Goal: Task Accomplishment & Management: Manage account settings

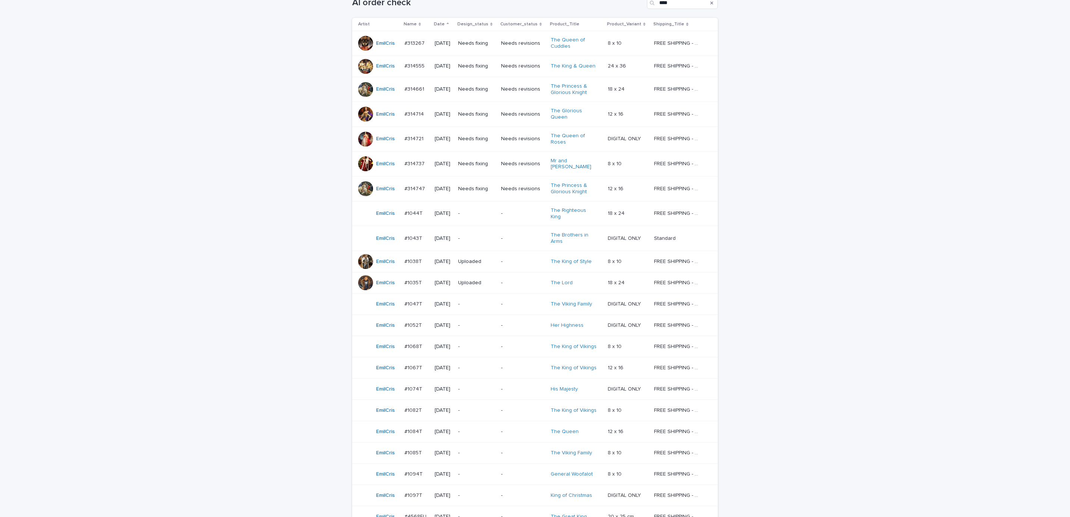
scroll to position [131, 0]
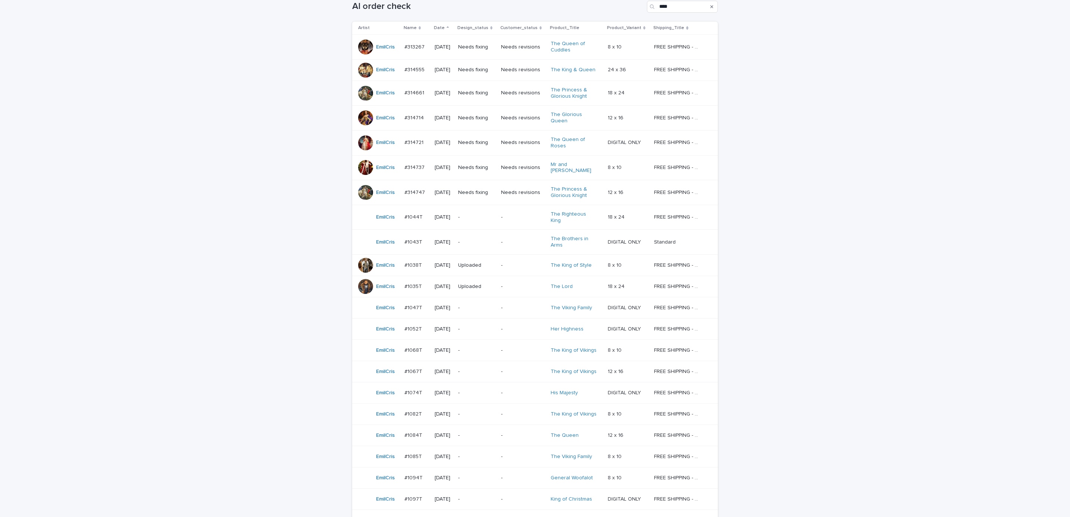
click at [517, 236] on div "-" at bounding box center [523, 242] width 44 height 12
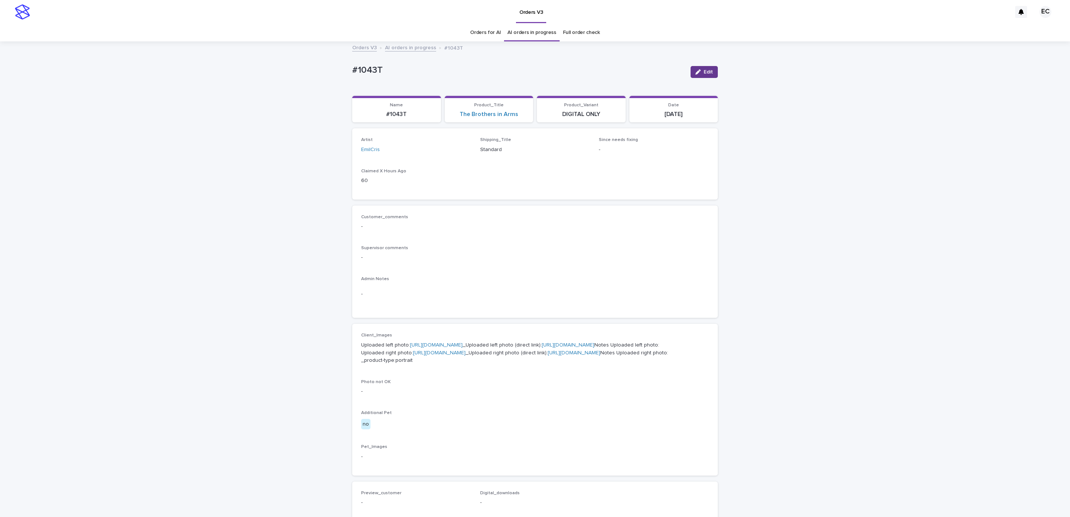
click at [703, 74] on span "Edit" at bounding box center [707, 71] width 9 height 5
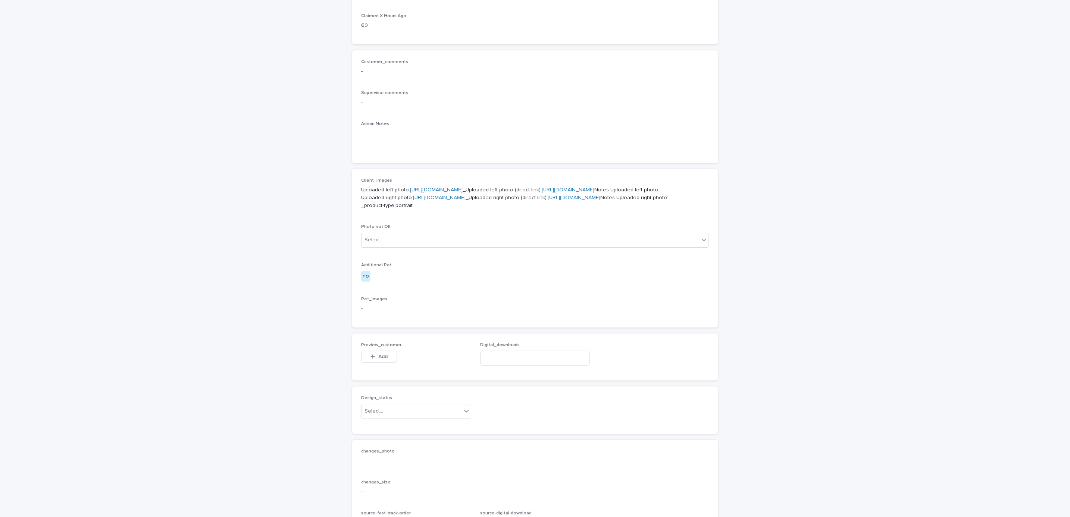
scroll to position [333, 0]
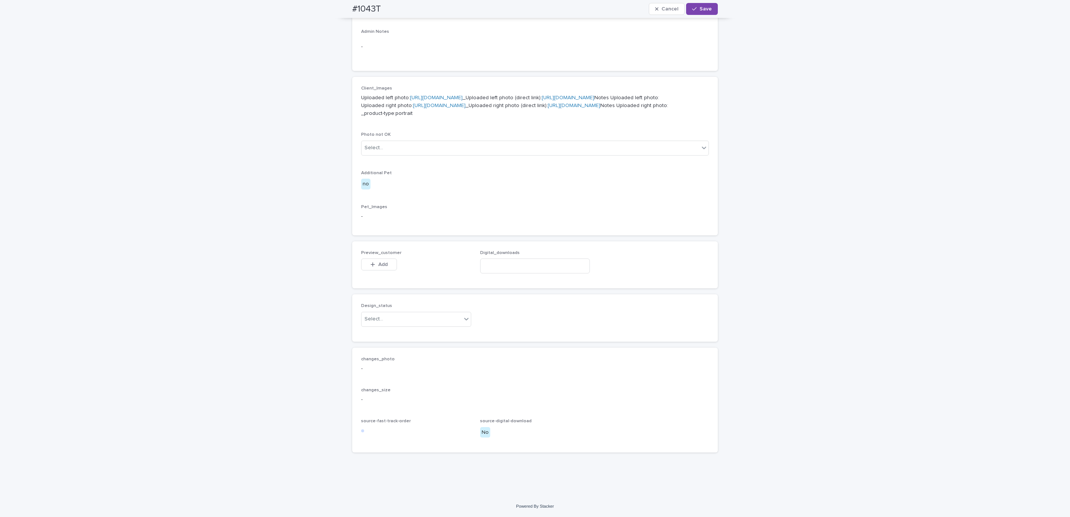
click at [379, 266] on span "Add" at bounding box center [382, 264] width 9 height 5
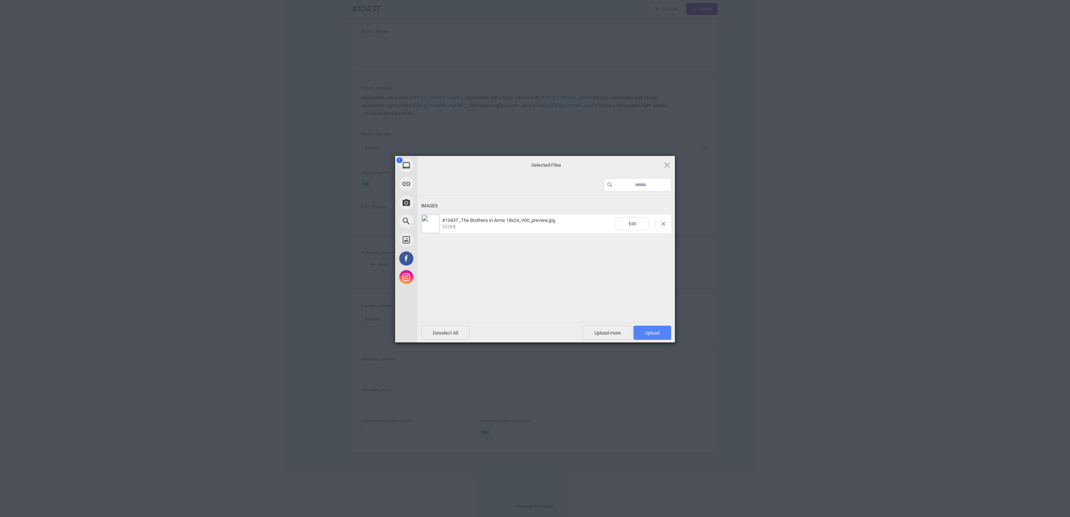
click at [658, 333] on span "Upload 1" at bounding box center [652, 333] width 15 height 6
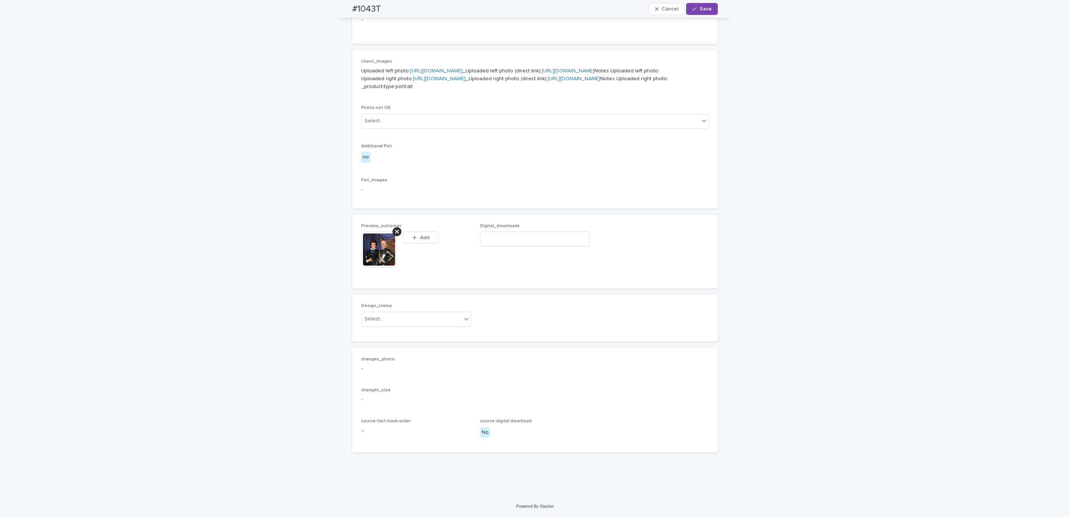
scroll to position [346, 0]
click at [338, 11] on div "#1043T Cancel Save" at bounding box center [534, 9] width 401 height 18
click at [385, 7] on div "#1043T Cancel Save" at bounding box center [535, 9] width 366 height 18
copy h2 "#1043T"
click at [500, 247] on input at bounding box center [535, 239] width 110 height 15
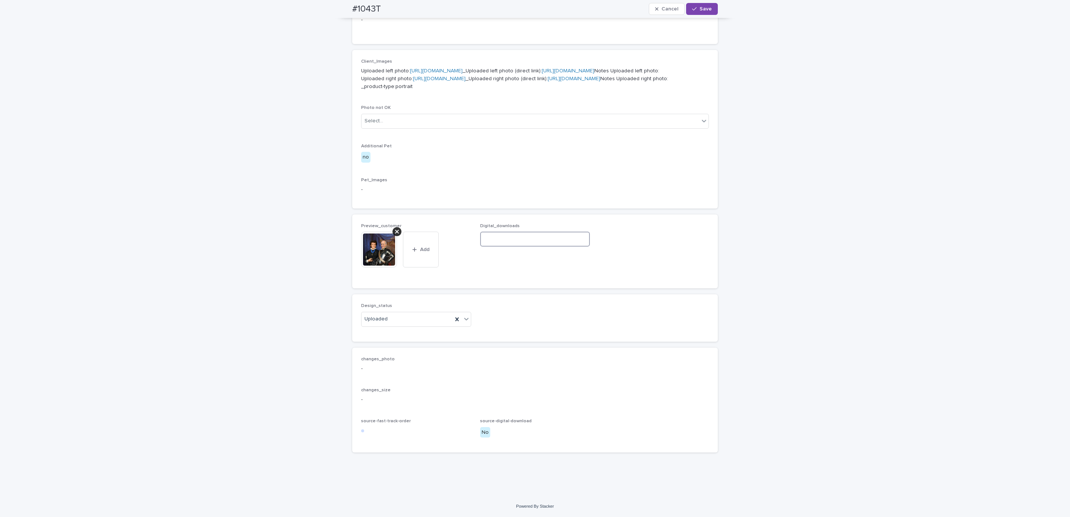
paste input "**********"
type input "**********"
click at [702, 7] on span "Save" at bounding box center [705, 8] width 12 height 5
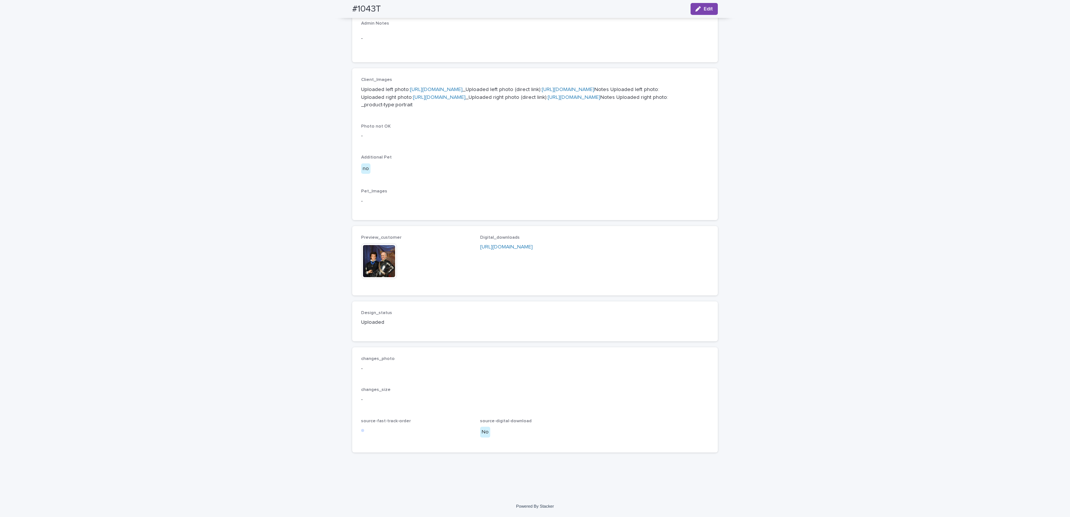
scroll to position [333, 0]
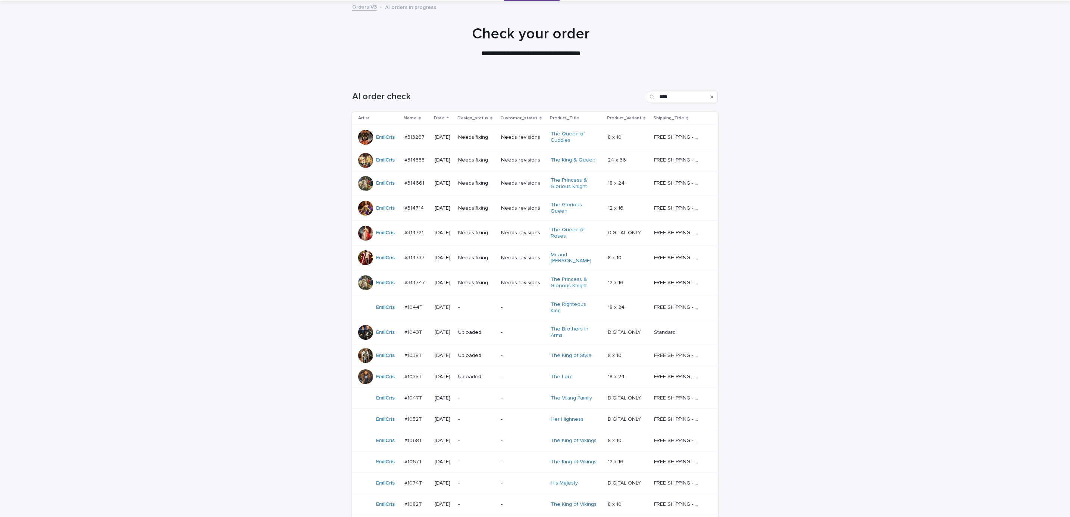
scroll to position [44, 0]
click at [503, 293] on td "-" at bounding box center [523, 304] width 50 height 25
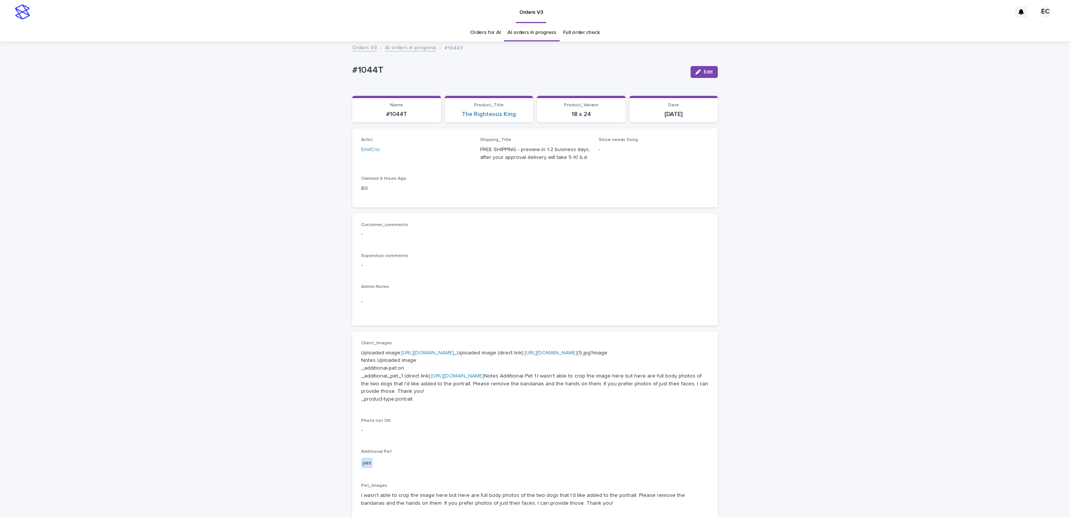
click at [793, 298] on div "Loading... Saving… Loading... Saving… #1044T Edit #1044T Edit Sorry, there was …" at bounding box center [535, 405] width 1070 height 726
click at [798, 358] on div "Loading... Saving… Loading... Saving… #1044T Edit #1044T Edit Sorry, there was …" at bounding box center [535, 405] width 1070 height 726
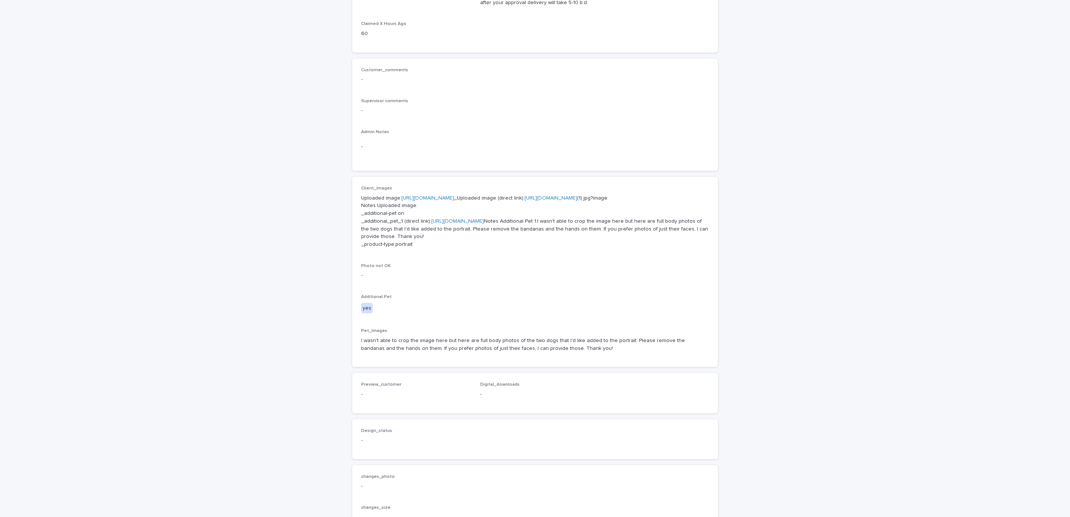
scroll to position [334, 0]
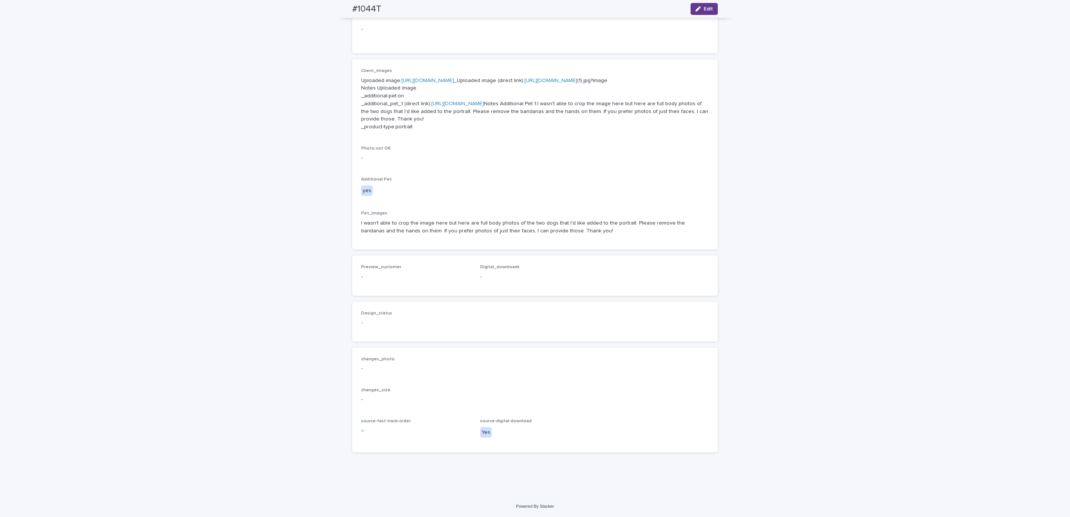
click at [702, 15] on button "Edit" at bounding box center [703, 9] width 27 height 12
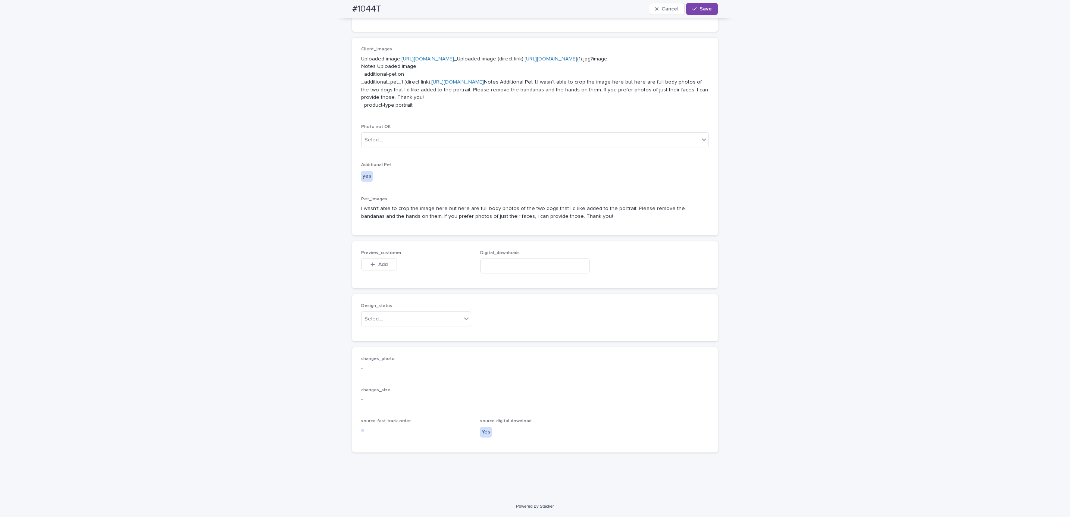
scroll to position [345, 0]
click at [384, 270] on button "Add" at bounding box center [379, 264] width 36 height 12
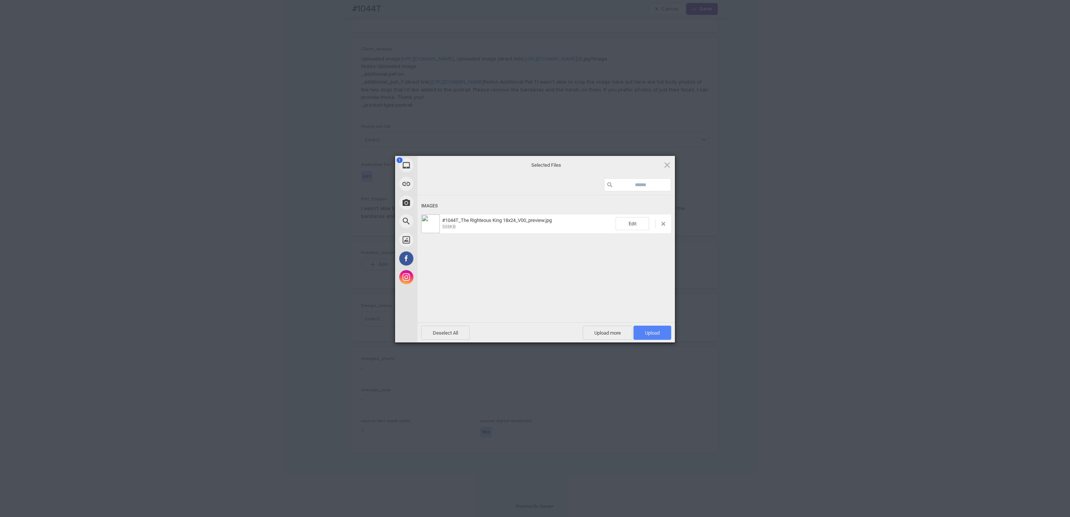
click at [663, 334] on span "Upload 1" at bounding box center [652, 333] width 38 height 14
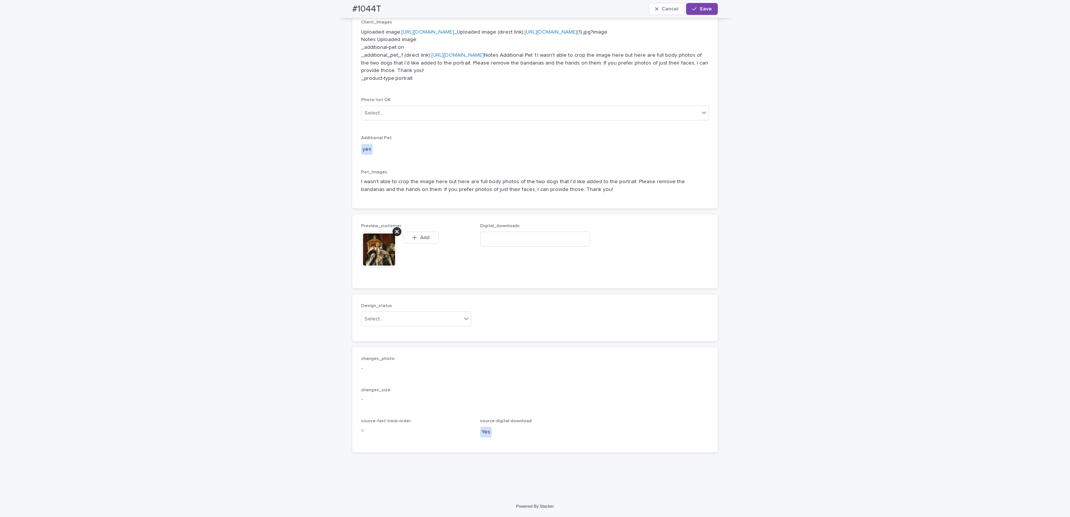
scroll to position [358, 0]
click at [419, 355] on div "Uploaded" at bounding box center [411, 358] width 109 height 13
click at [347, 8] on div "#1044T Cancel Save" at bounding box center [534, 9] width 401 height 18
click at [387, 2] on div "#1044T Cancel Save" at bounding box center [535, 9] width 366 height 18
copy h2 "#1044T"
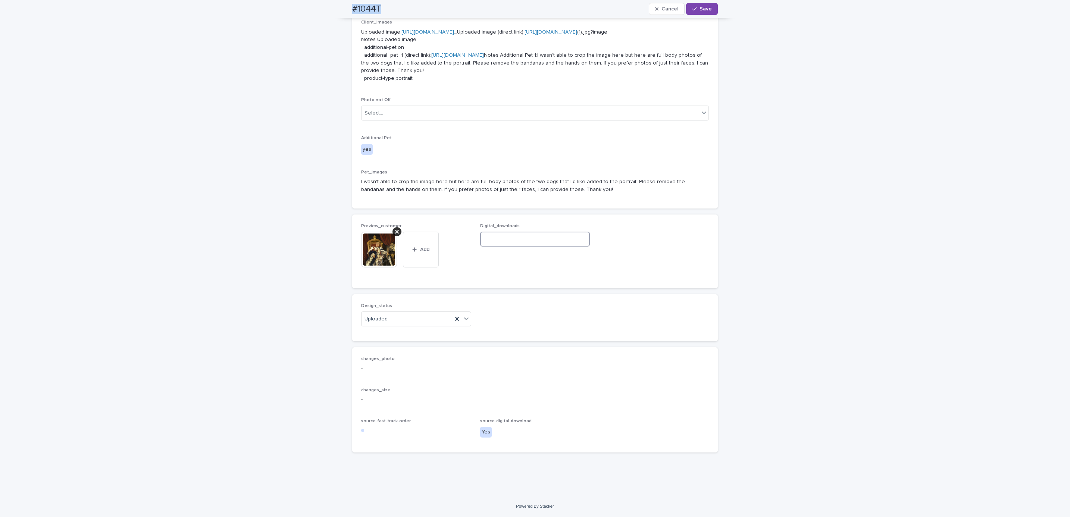
click at [511, 247] on input at bounding box center [535, 239] width 110 height 15
paste input "**********"
type input "**********"
click at [699, 9] on span "Save" at bounding box center [705, 8] width 12 height 5
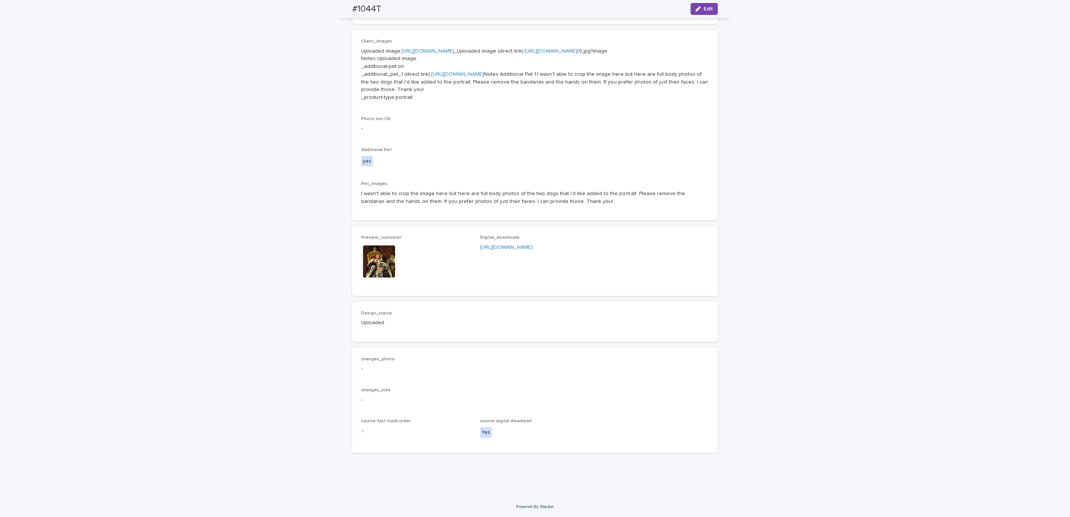
scroll to position [348, 0]
click at [901, 217] on div "Loading... Saving… Loading... Saving… #1044T Edit #1044T Edit Sorry, there was …" at bounding box center [535, 118] width 1070 height 756
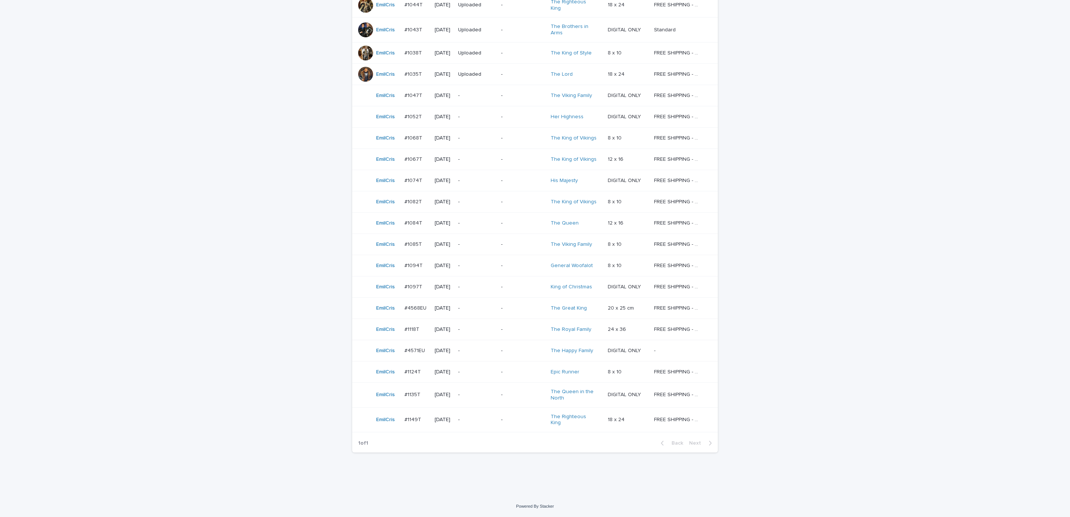
click at [899, 208] on div "Loading... Saving… Loading... Saving… AI order check **** Artist Name Date Desi…" at bounding box center [535, 135] width 1070 height 722
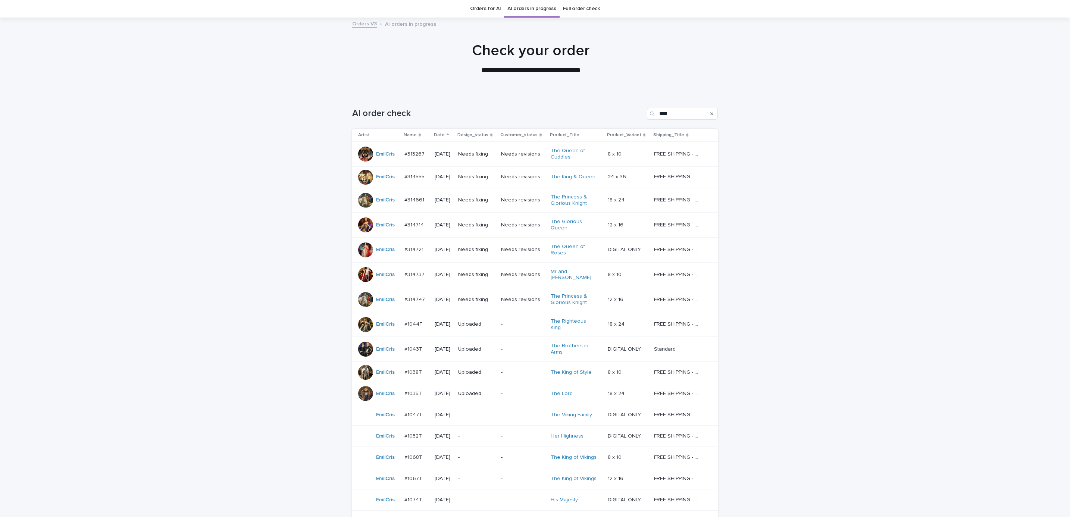
click at [712, 145] on td "FREE SHIPPING - preview in 1-2 business days, after your approval delivery will…" at bounding box center [684, 154] width 67 height 25
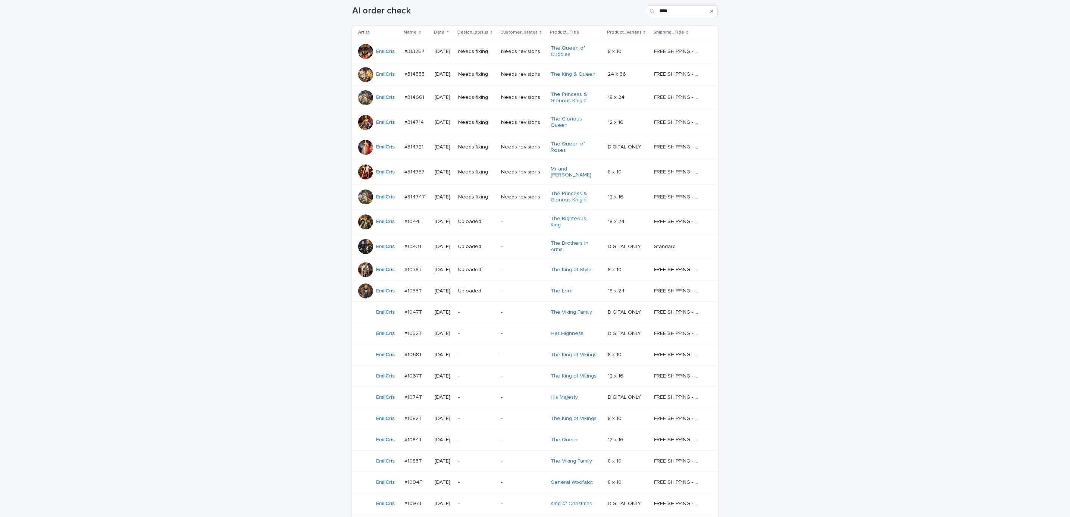
scroll to position [168, 0]
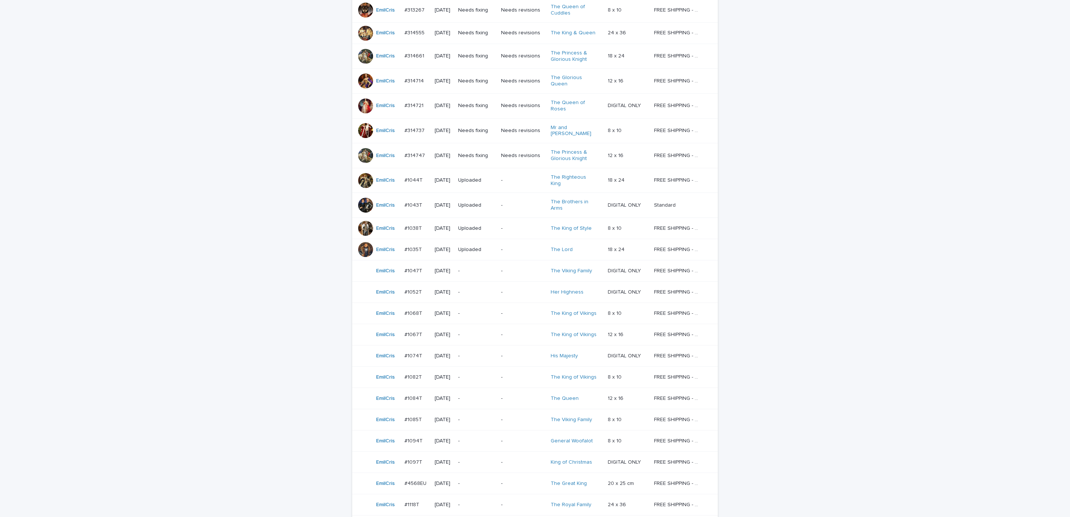
click at [818, 126] on div "Loading... Saving… Loading... Saving… AI order check **** Artist Name Date Desi…" at bounding box center [535, 310] width 1070 height 722
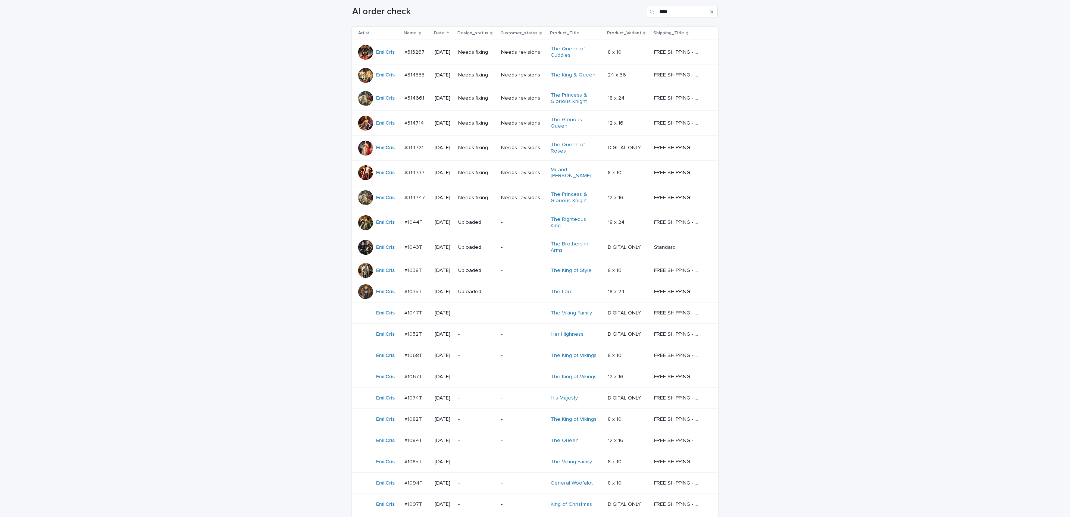
scroll to position [119, 0]
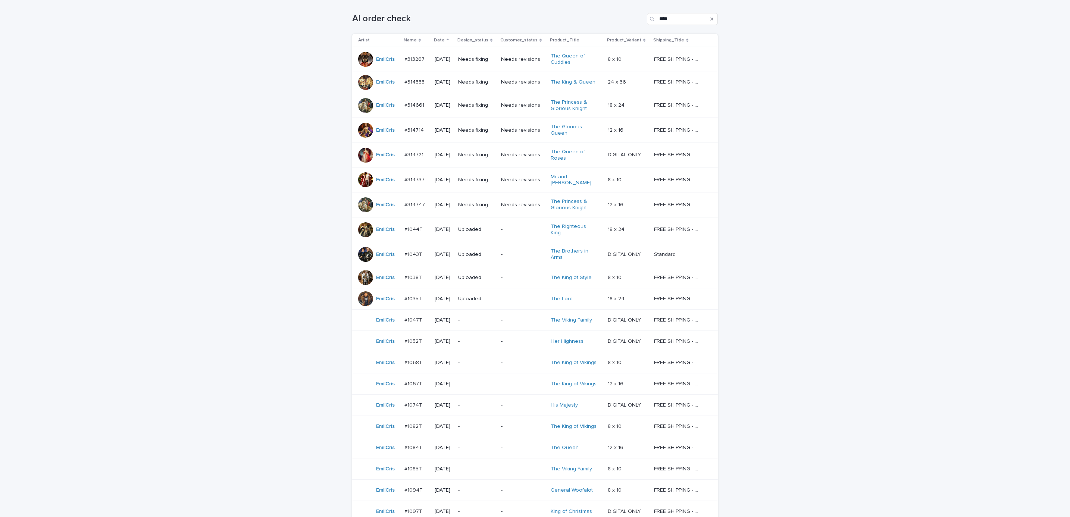
click at [894, 287] on div "Loading... Saving… Loading... Saving… AI order check **** Artist Name Date Desi…" at bounding box center [535, 359] width 1070 height 722
click at [874, 398] on div "Loading... Saving… Loading... Saving… AI order check **** Artist Name Date Desi…" at bounding box center [535, 359] width 1070 height 722
click at [511, 338] on p "-" at bounding box center [523, 341] width 44 height 6
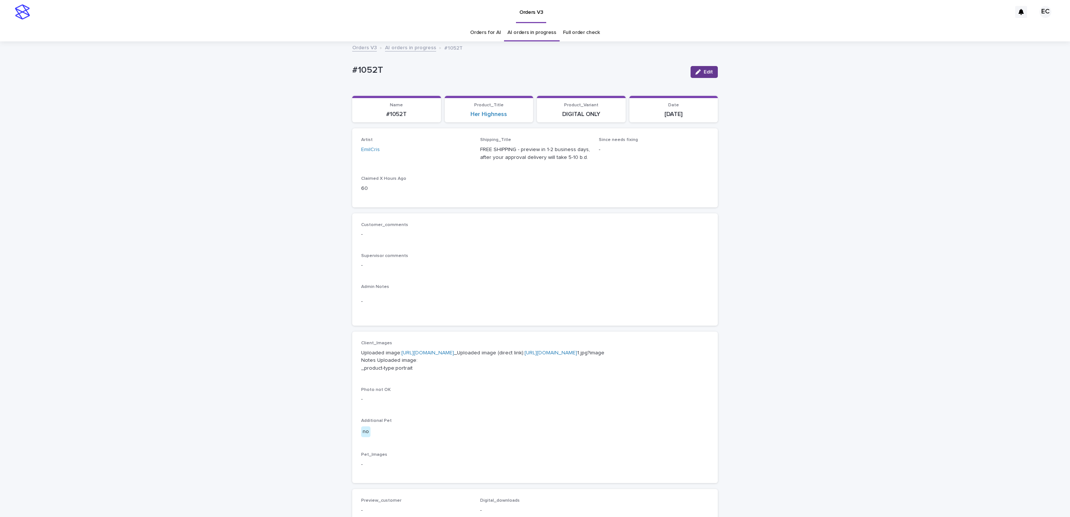
click at [708, 72] on span "Edit" at bounding box center [707, 71] width 9 height 5
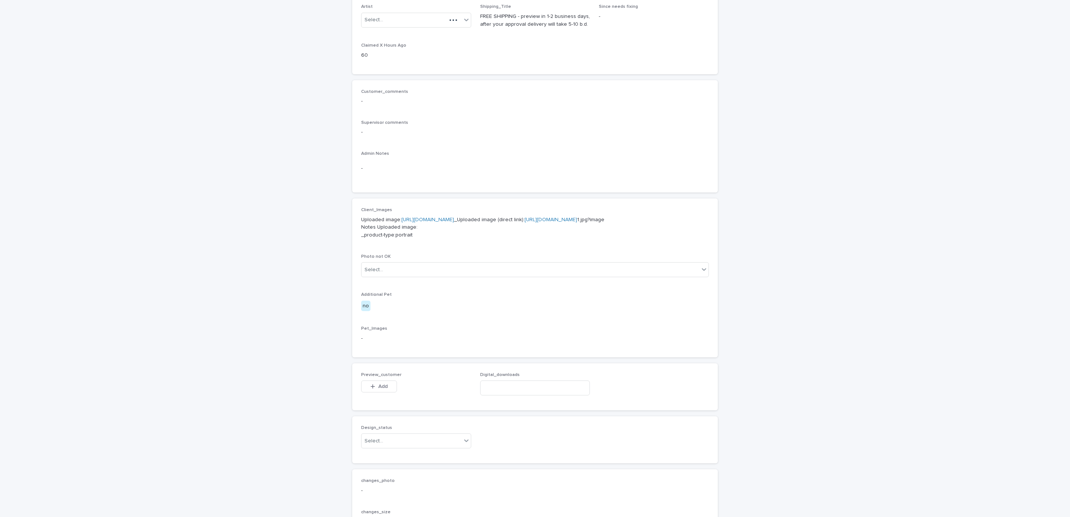
scroll to position [286, 0]
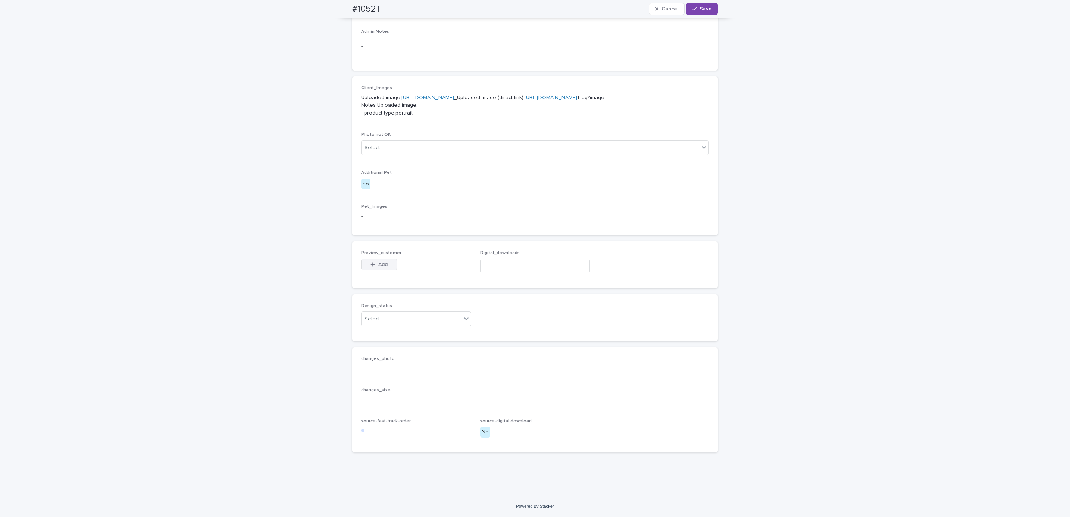
click at [380, 263] on span "Add" at bounding box center [382, 264] width 9 height 5
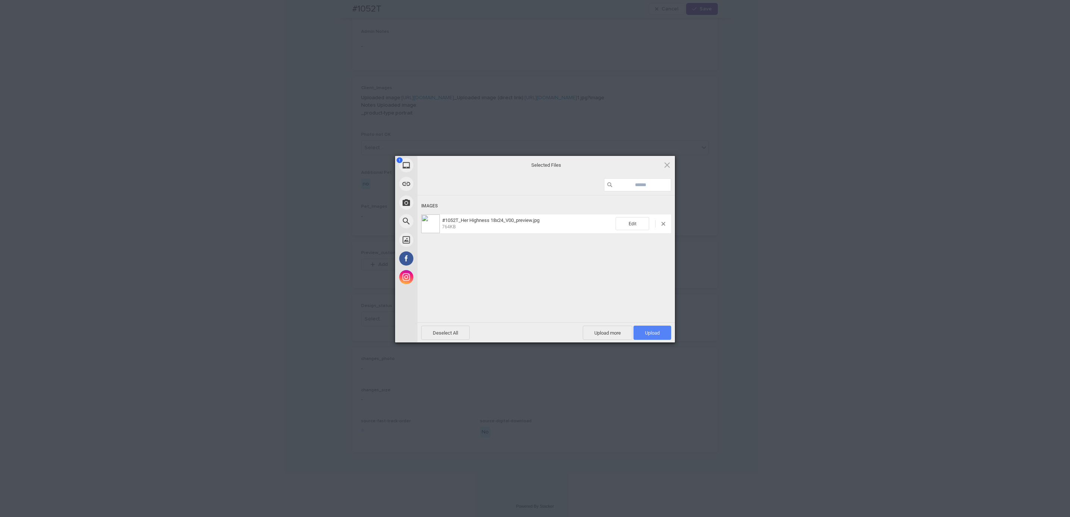
click at [669, 332] on span "Upload 1" at bounding box center [652, 333] width 38 height 14
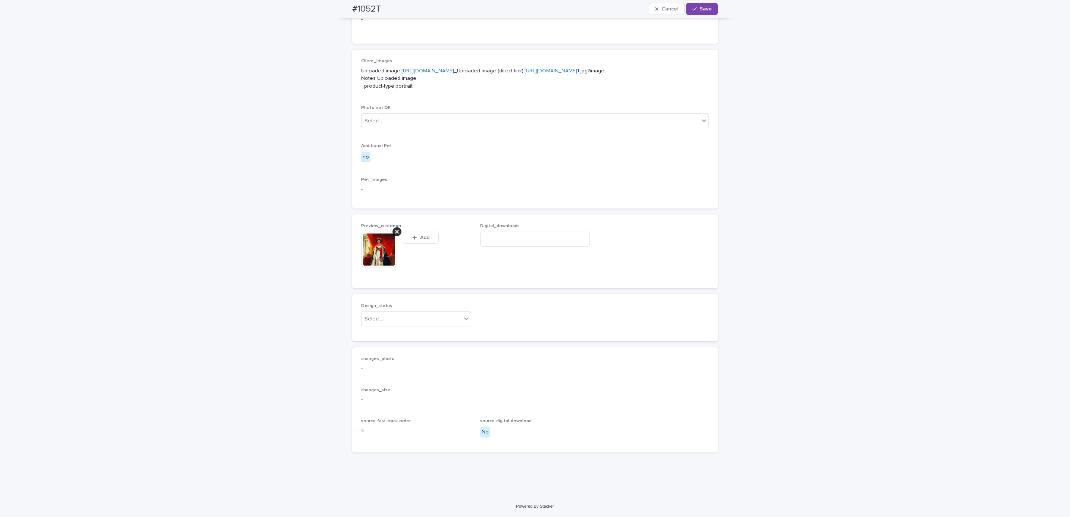
scroll to position [300, 0]
click at [422, 345] on div "Uploaded" at bounding box center [411, 347] width 109 height 13
click at [338, 7] on div "#1052T Cancel Save" at bounding box center [534, 9] width 401 height 18
click at [402, 4] on div "#1052T Cancel Save" at bounding box center [535, 9] width 366 height 18
copy h2 "#1052T"
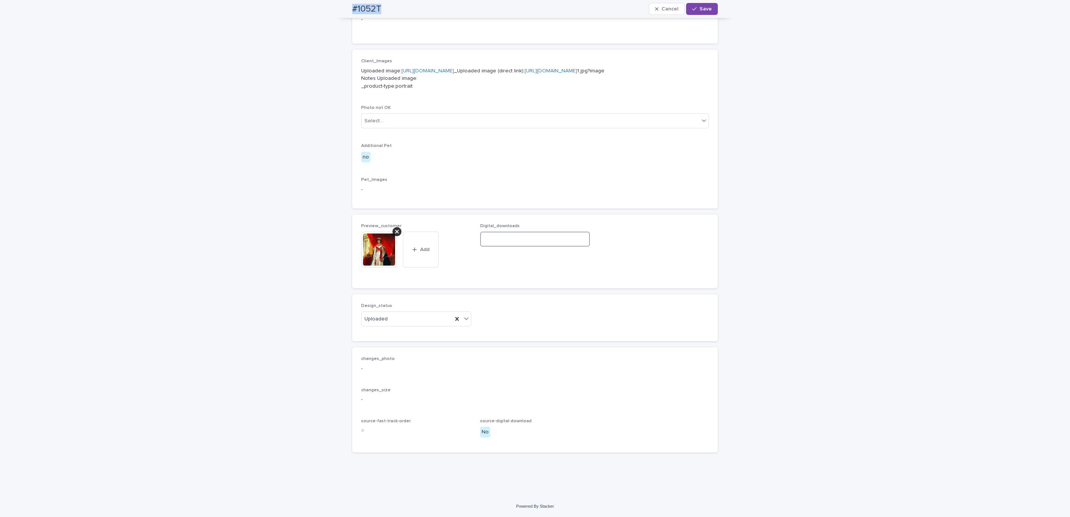
click at [544, 247] on input at bounding box center [535, 239] width 110 height 15
paste input "**********"
type input "**********"
click at [702, 9] on span "Save" at bounding box center [705, 8] width 12 height 5
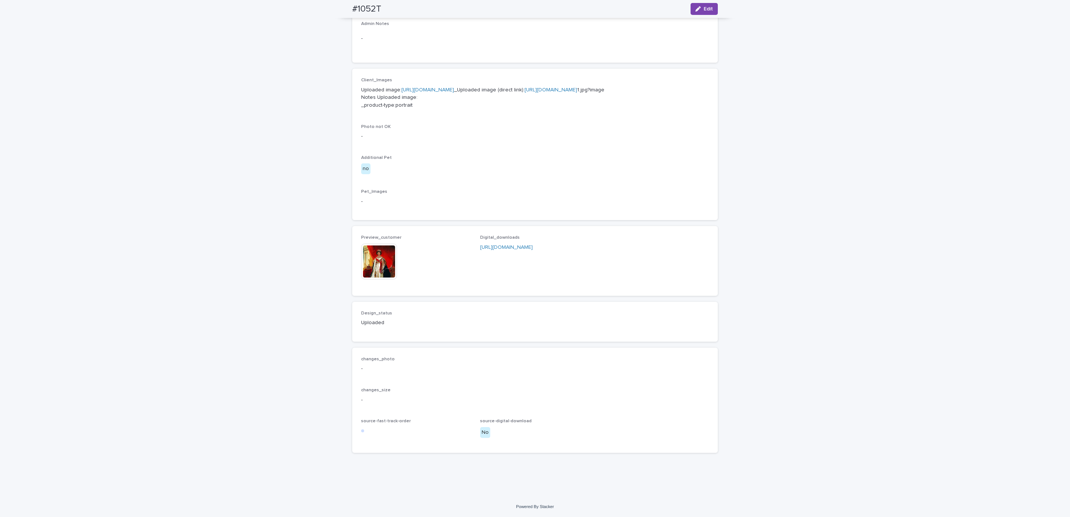
scroll to position [290, 0]
click at [819, 223] on div "Loading... Saving… Loading... Saving… #1052T Edit #1052T Edit Sorry, there was …" at bounding box center [535, 137] width 1070 height 717
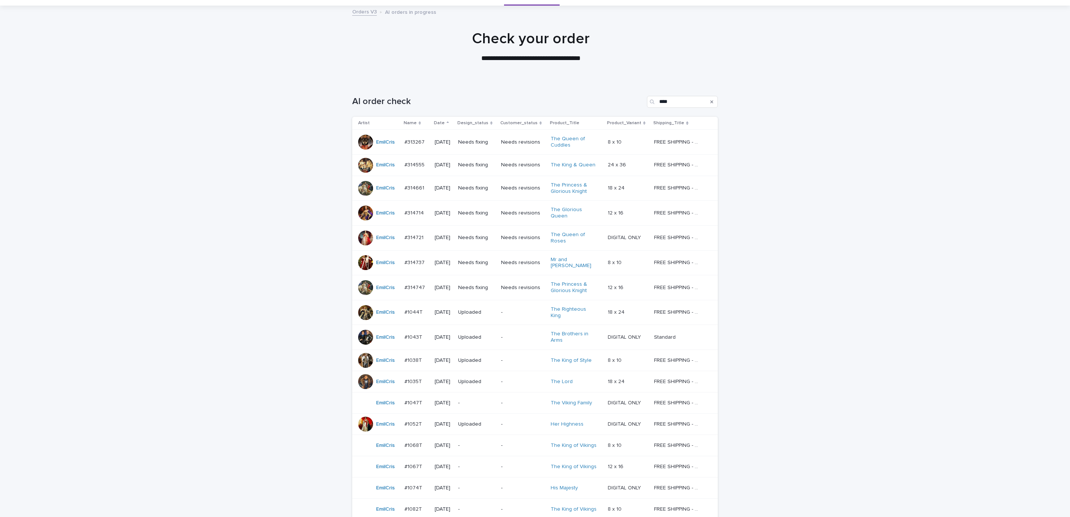
scroll to position [46, 0]
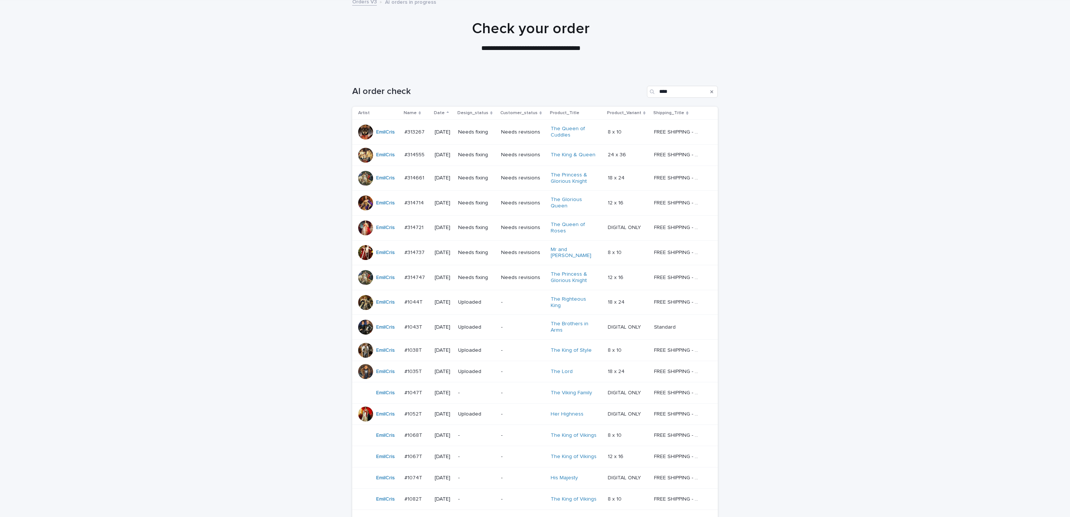
click at [868, 323] on div "Loading... Saving… Loading... Saving… AI order check **** Artist Name Date Desi…" at bounding box center [535, 432] width 1070 height 722
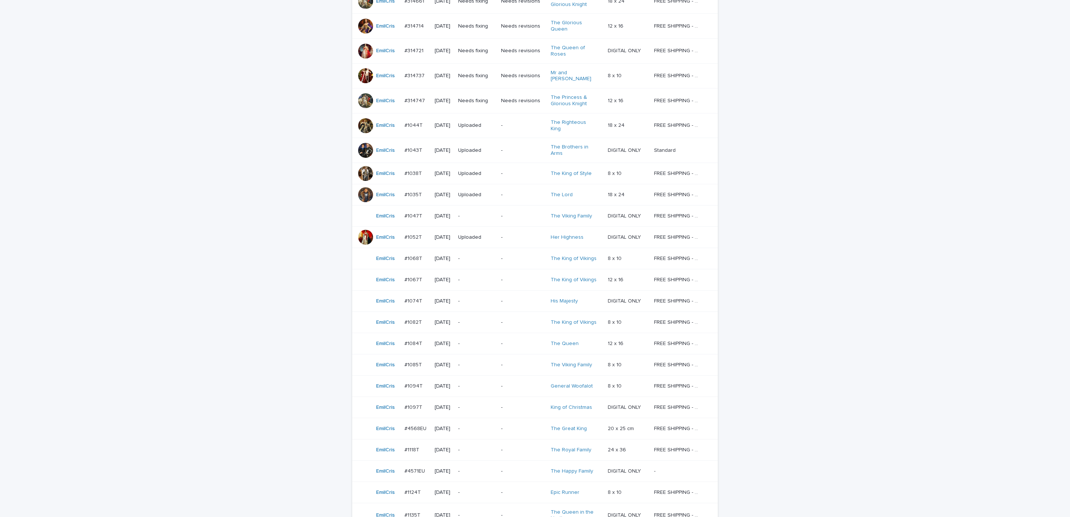
scroll to position [220, 0]
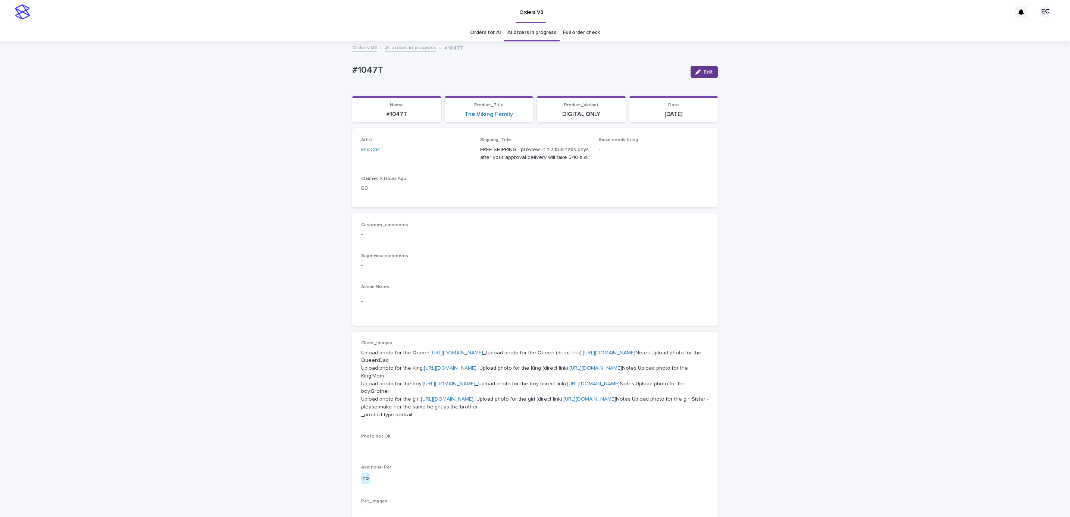
click at [703, 70] on span "Edit" at bounding box center [707, 71] width 9 height 5
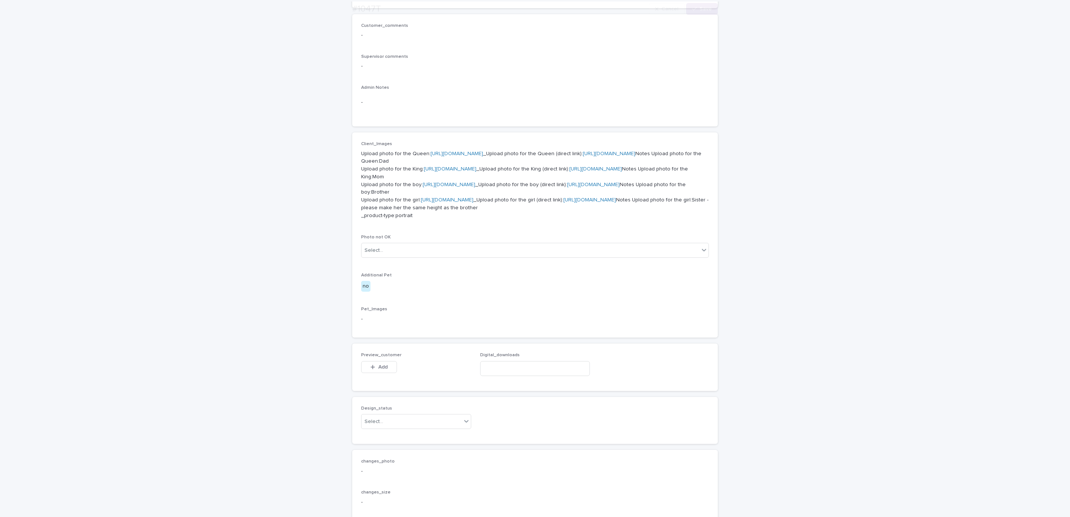
scroll to position [426, 0]
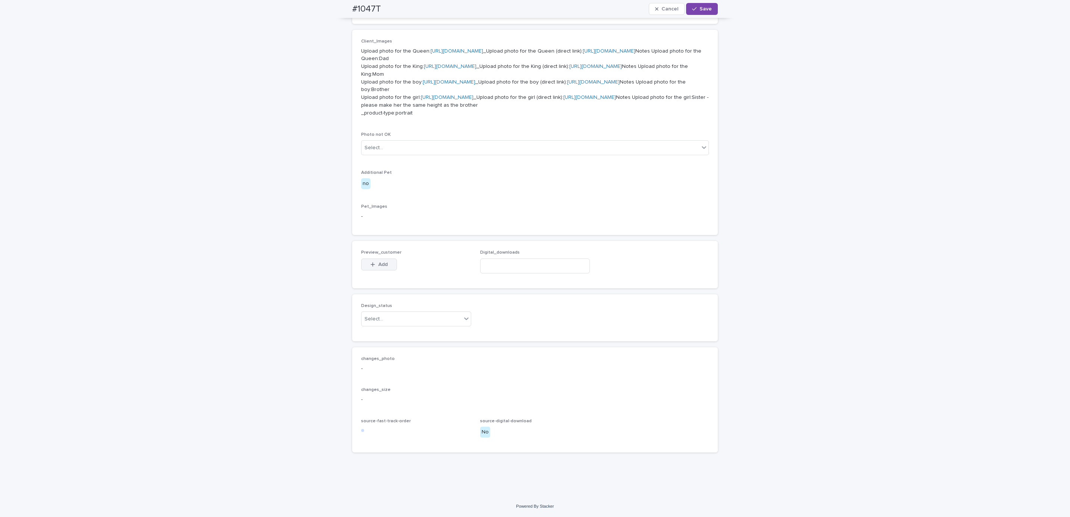
click at [386, 265] on button "Add" at bounding box center [379, 264] width 36 height 12
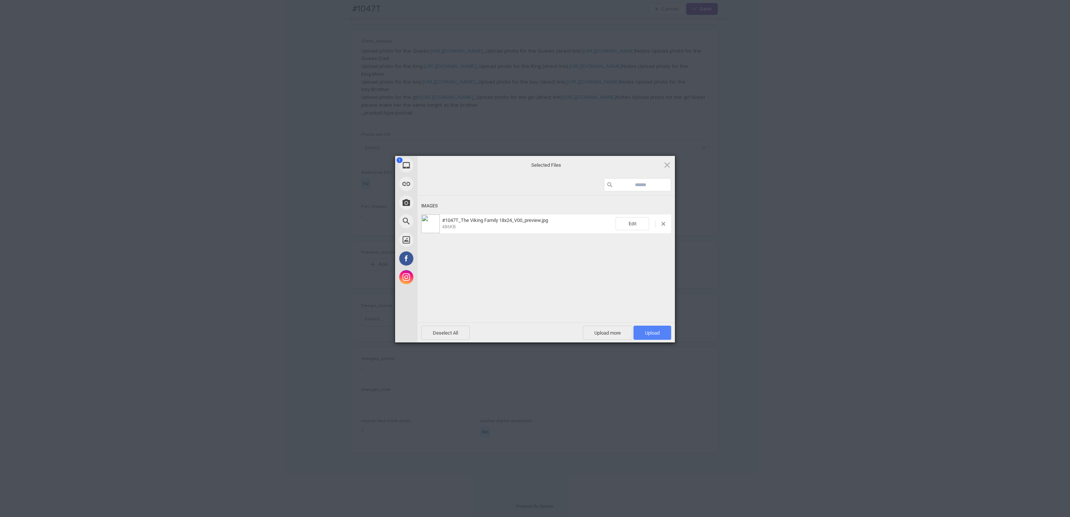
click at [666, 333] on span "Upload 1" at bounding box center [652, 333] width 38 height 14
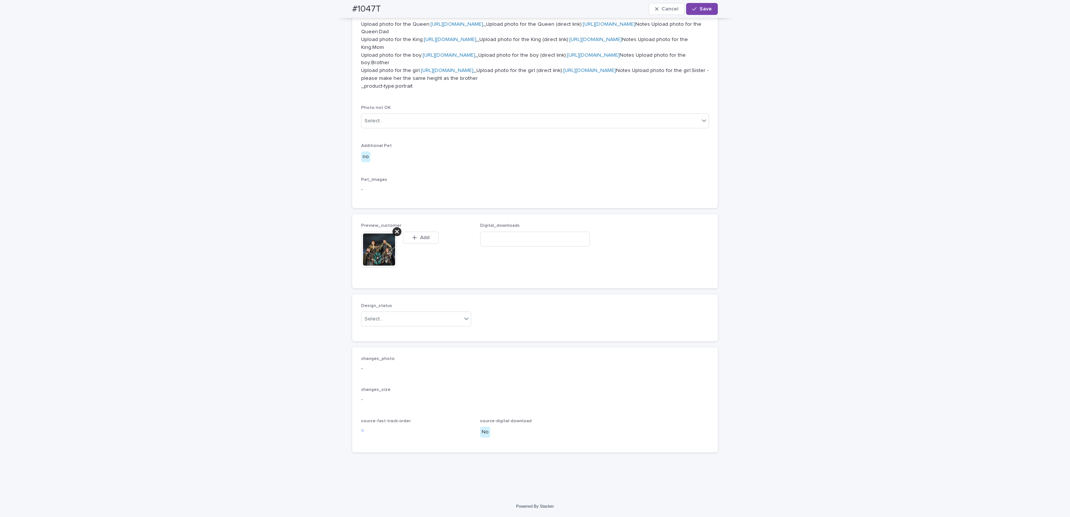
scroll to position [440, 0]
click at [337, 8] on div "#1047T Cancel Save" at bounding box center [534, 9] width 401 height 18
click at [382, 6] on div "#1047T Cancel Save" at bounding box center [535, 9] width 366 height 18
copy h2 "#1047T"
click at [512, 247] on input at bounding box center [535, 239] width 110 height 15
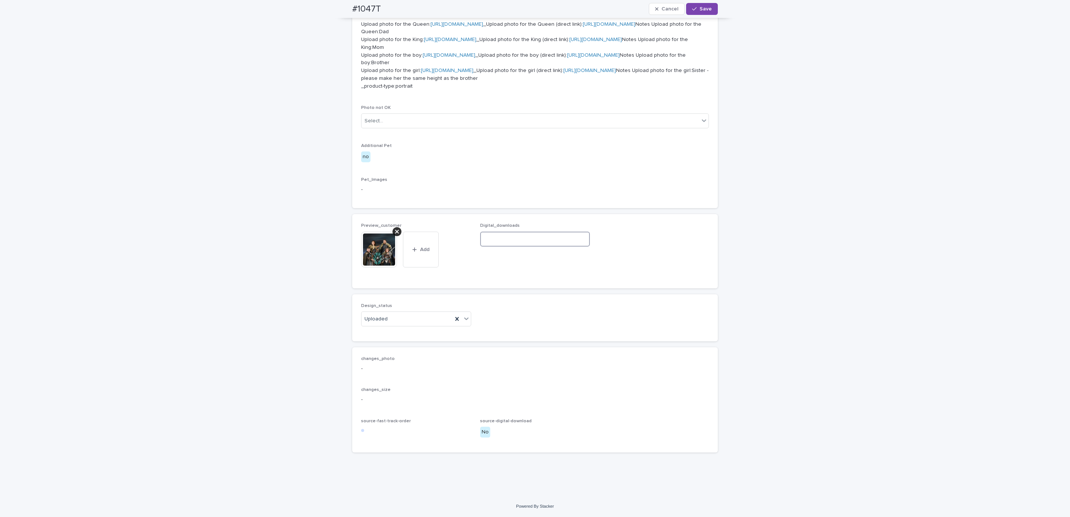
paste input "**********"
type input "**********"
click at [703, 10] on span "Save" at bounding box center [705, 8] width 12 height 5
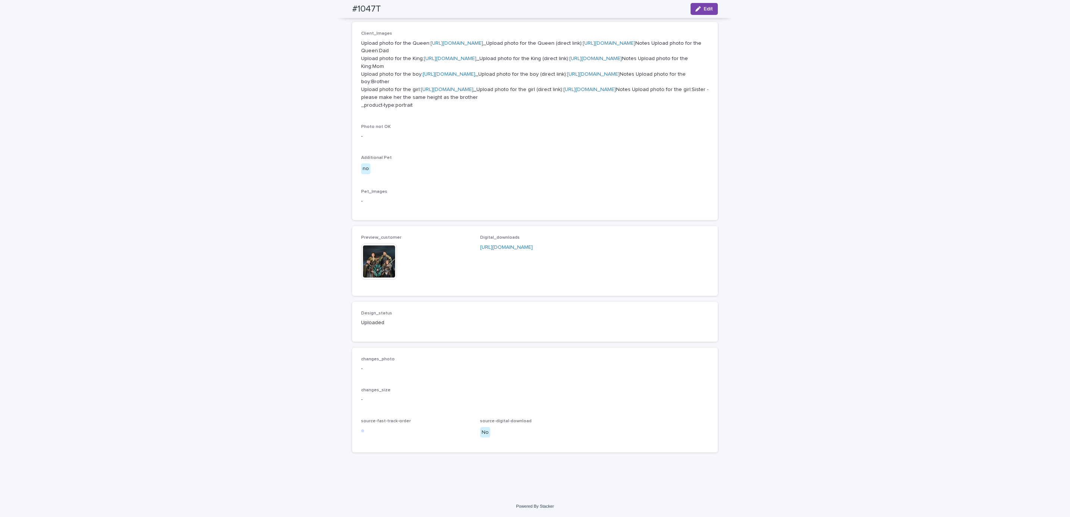
scroll to position [430, 0]
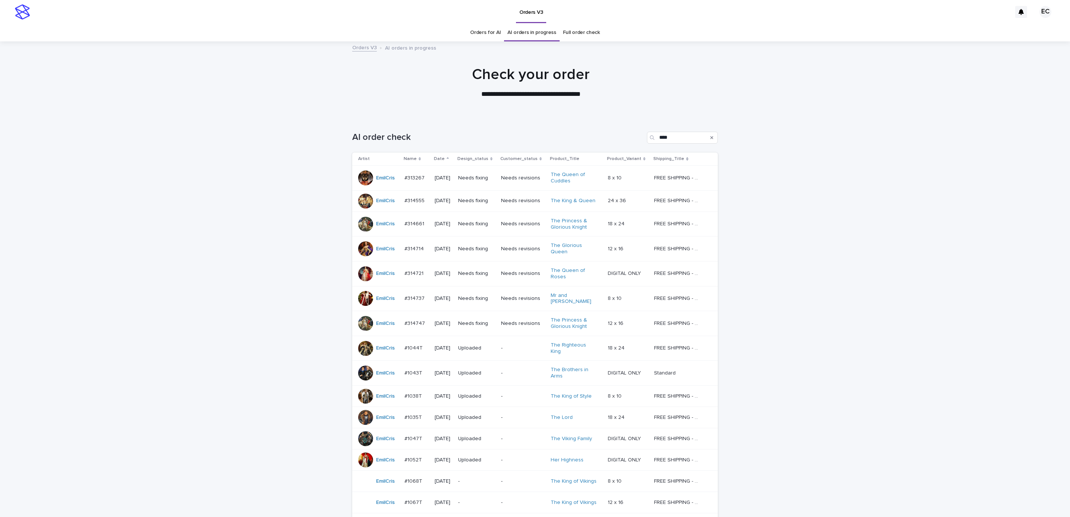
click at [759, 371] on div "Loading... Saving… Loading... Saving… AI order check **** Artist Name Date Desi…" at bounding box center [535, 478] width 1070 height 722
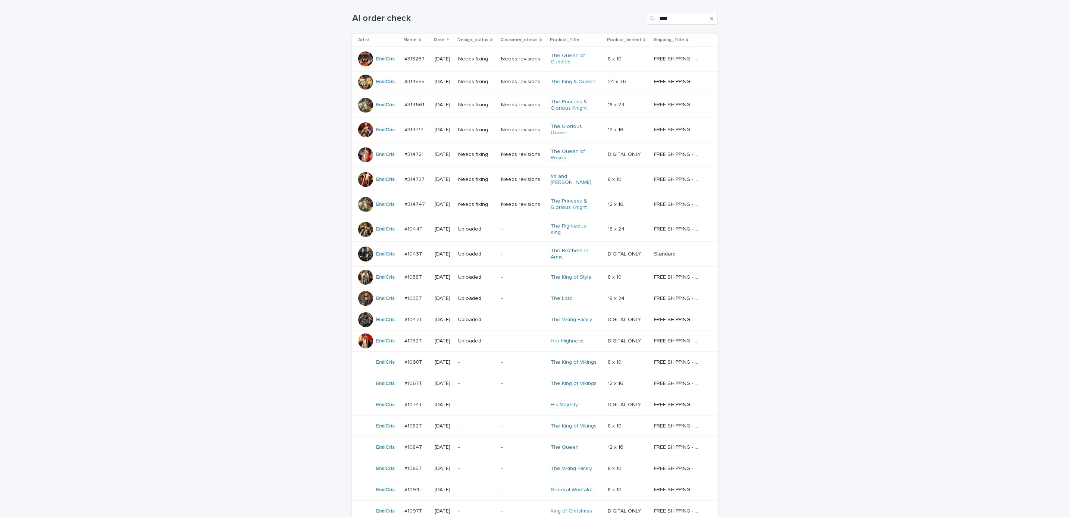
scroll to position [120, 0]
click at [475, 81] on p "Needs fixing" at bounding box center [476, 81] width 37 height 6
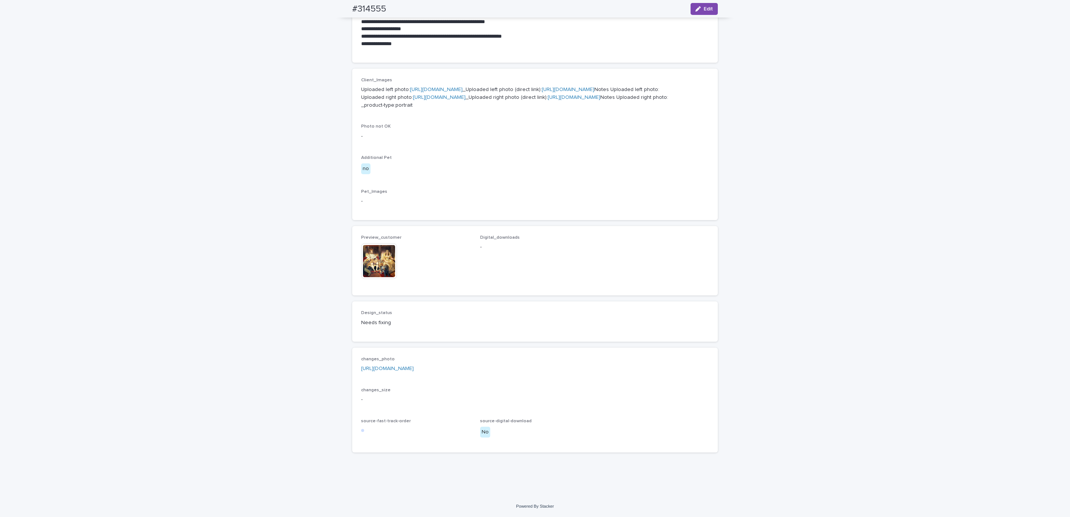
scroll to position [383, 0]
click at [414, 370] on link "[URL][DOMAIN_NAME]" at bounding box center [387, 368] width 53 height 5
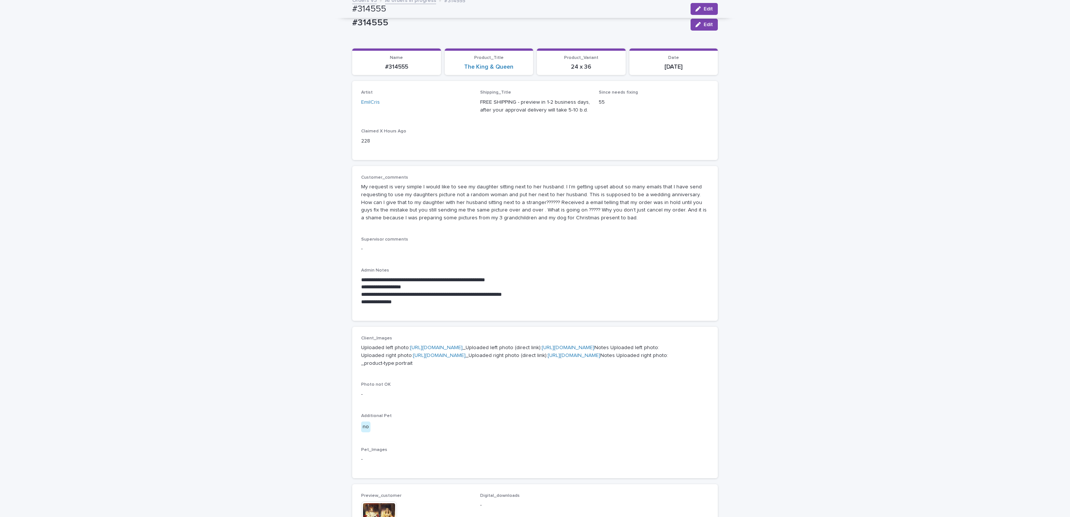
scroll to position [0, 0]
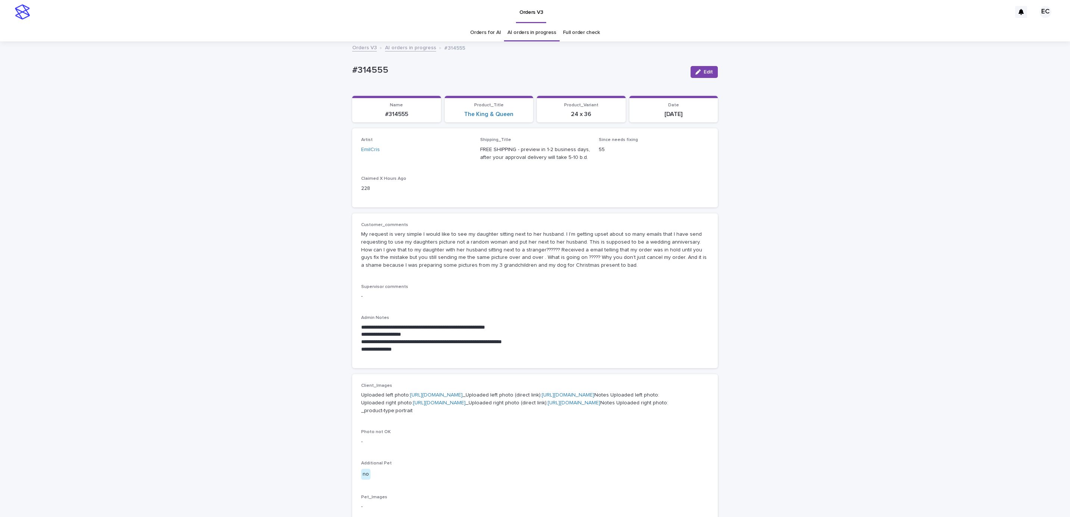
click at [279, 276] on div "**********" at bounding box center [535, 421] width 1070 height 759
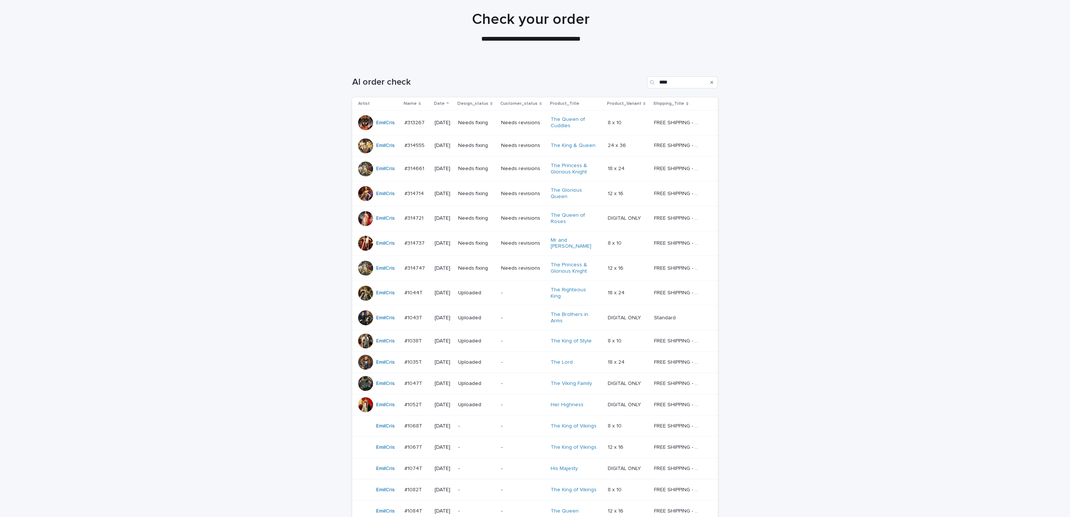
scroll to position [56, 0]
click at [486, 171] on p "Needs fixing" at bounding box center [476, 168] width 37 height 6
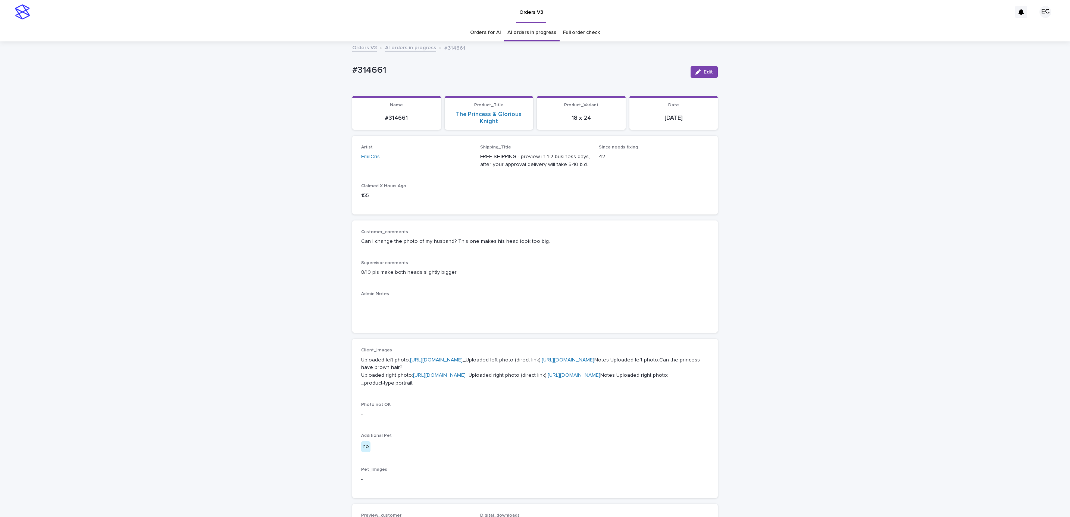
click at [784, 272] on div "Loading... Saving… Loading... Saving… #314661 Edit #314661 Edit Sorry, there wa…" at bounding box center [535, 408] width 1070 height 732
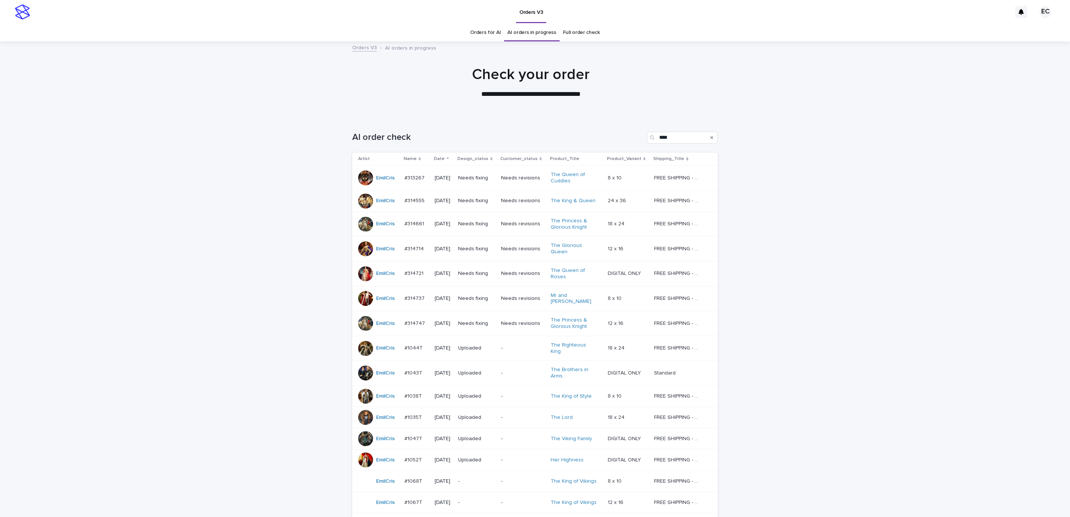
scroll to position [24, 0]
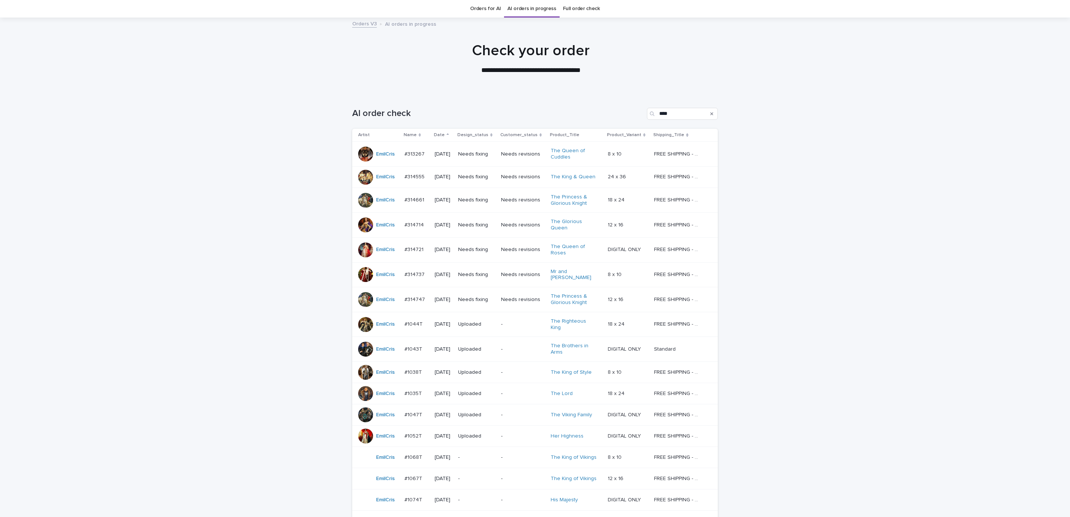
click at [481, 226] on p "Needs fixing" at bounding box center [476, 225] width 37 height 6
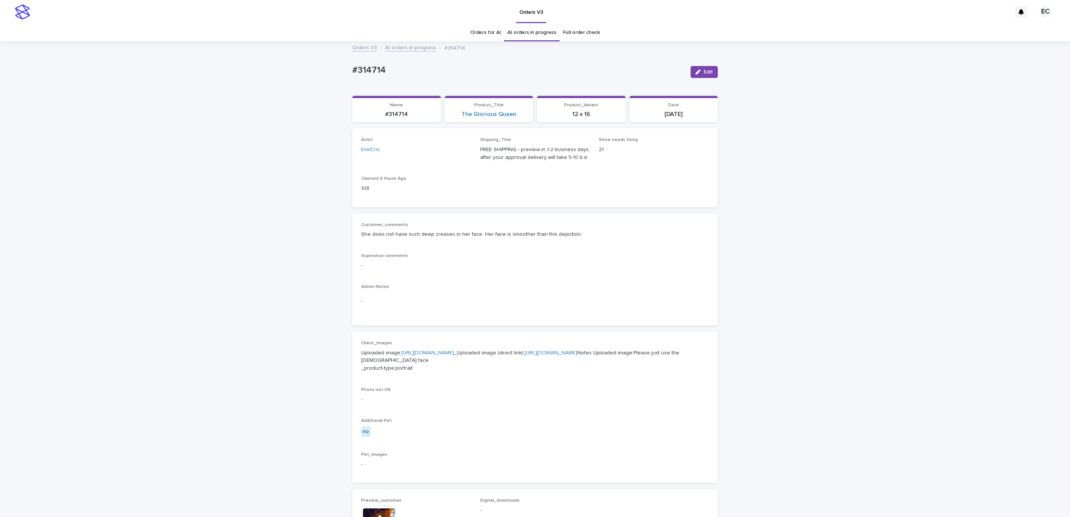
click at [523, 467] on div "Client_Images Uploaded image: [URL][DOMAIN_NAME] _Uploaded image (direct link):…" at bounding box center [535, 408] width 348 height 134
click at [596, 445] on div "Client_Images Uploaded image: [URL][DOMAIN_NAME] _Uploaded image (direct link):…" at bounding box center [535, 408] width 348 height 134
click at [576, 455] on div "Client_Images Uploaded image: [URL][DOMAIN_NAME] _Uploaded image (direct link):…" at bounding box center [535, 408] width 348 height 134
click at [701, 81] on div "Edit" at bounding box center [702, 72] width 30 height 30
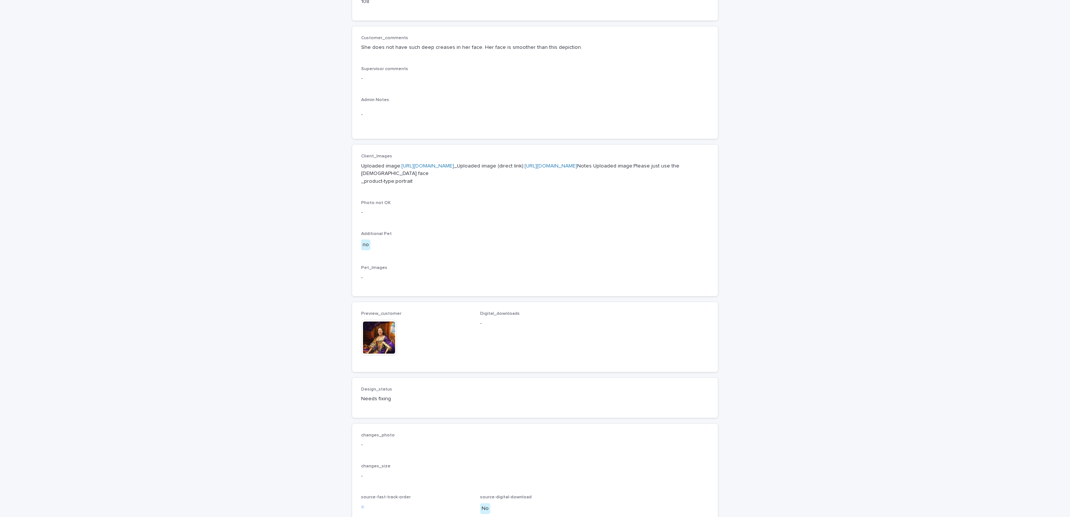
scroll to position [294, 0]
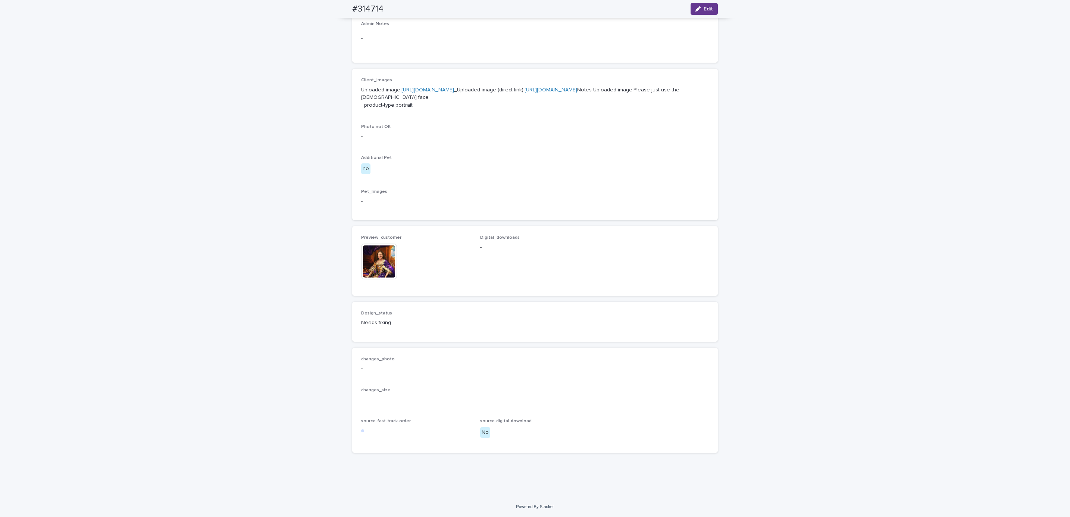
click at [695, 11] on icon "button" at bounding box center [697, 8] width 5 height 5
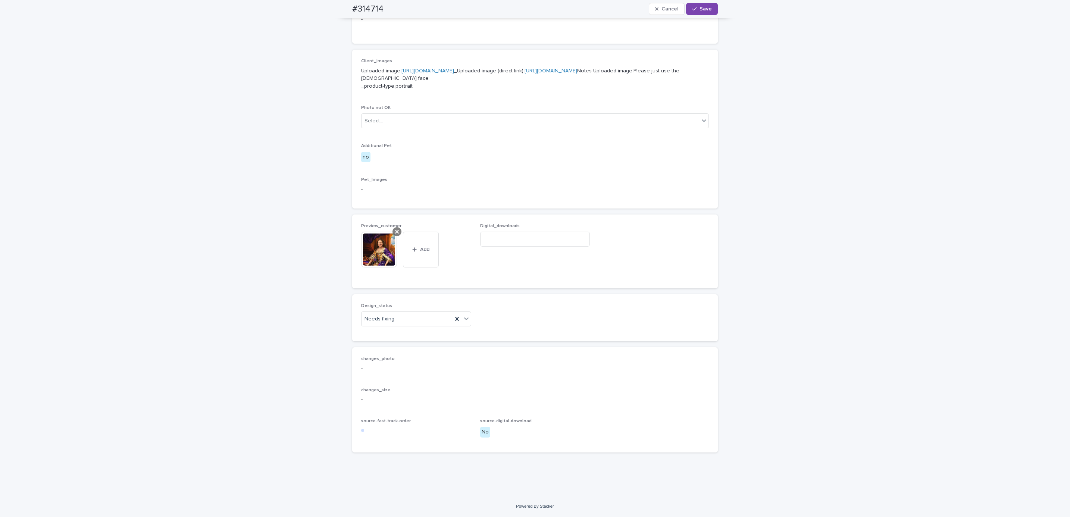
click at [395, 235] on icon at bounding box center [397, 232] width 4 height 6
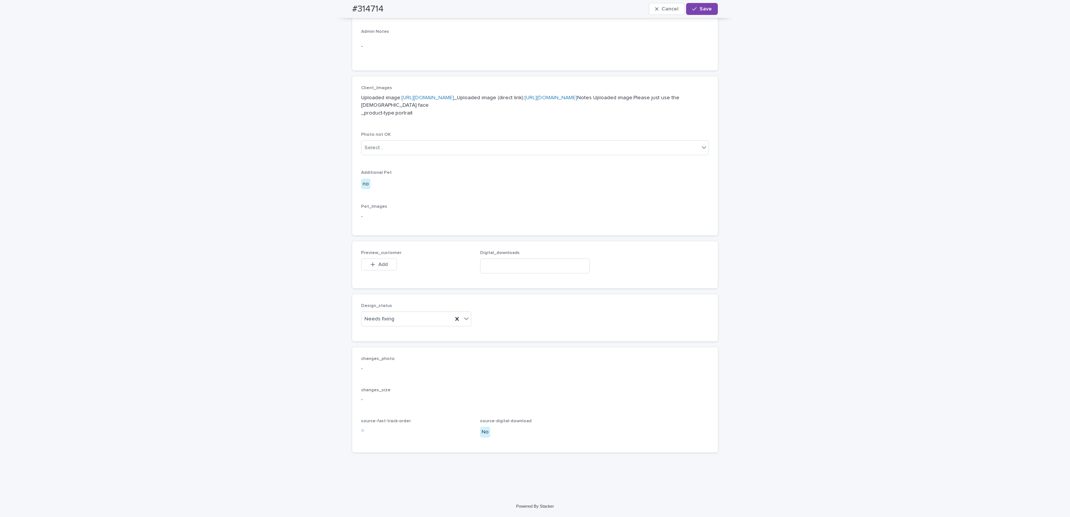
scroll to position [286, 0]
click at [381, 269] on button "Add" at bounding box center [379, 264] width 36 height 12
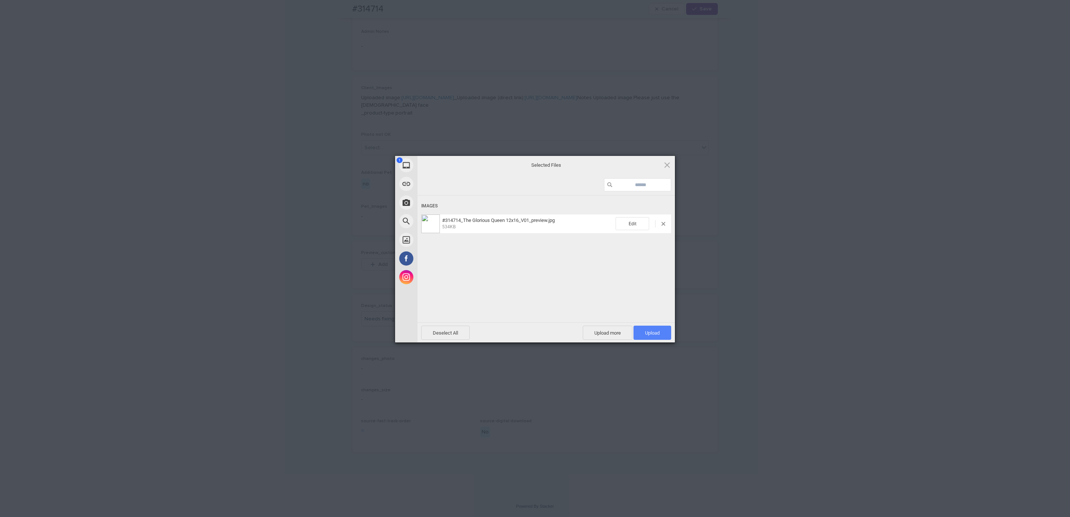
click at [660, 332] on span "Upload 1" at bounding box center [652, 333] width 38 height 14
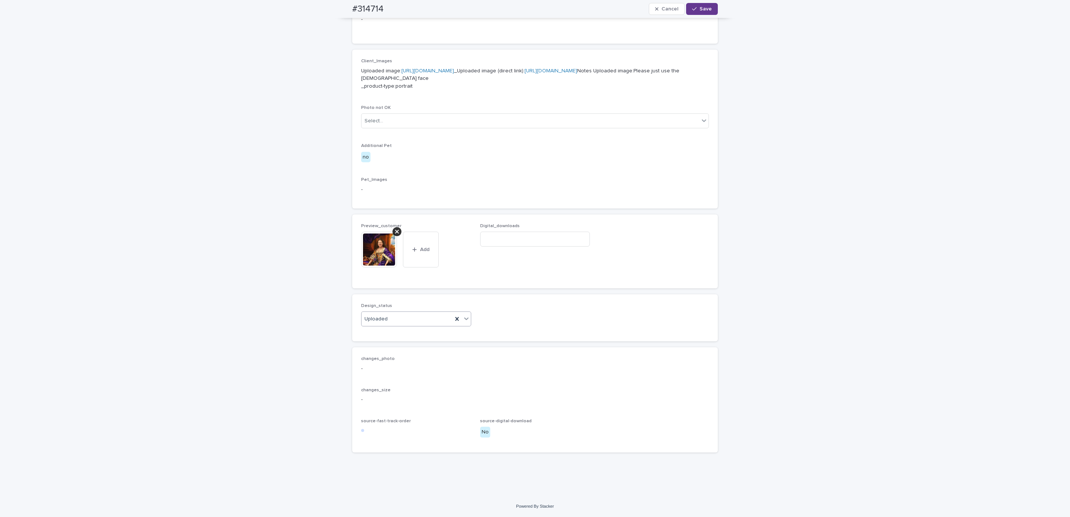
click at [703, 9] on span "Save" at bounding box center [705, 8] width 12 height 5
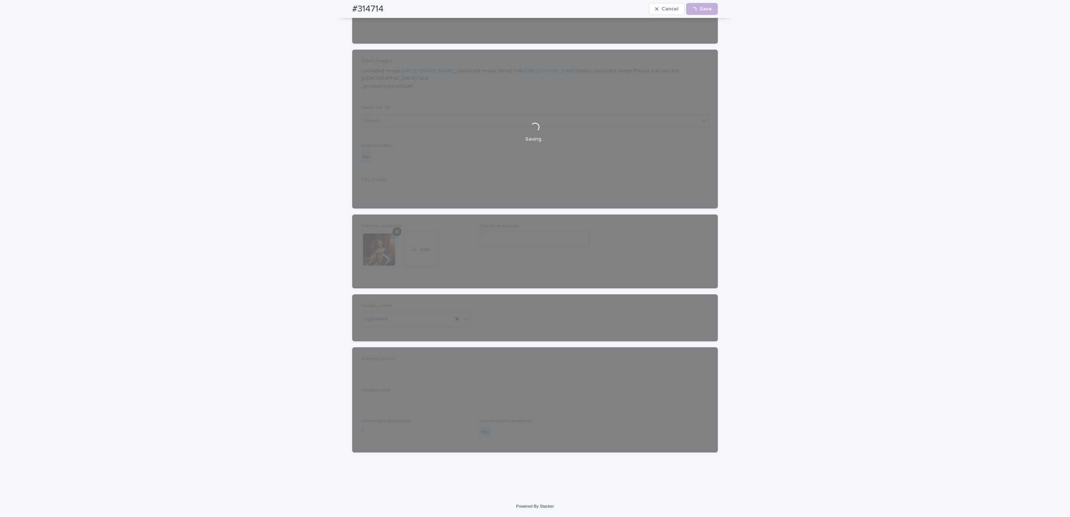
click at [334, 8] on div "#314714 Cancel Loading... Save" at bounding box center [534, 9] width 401 height 18
click at [392, 4] on div "#314714 Cancel Loading... Save" at bounding box center [535, 9] width 366 height 18
copy h2 "#314714"
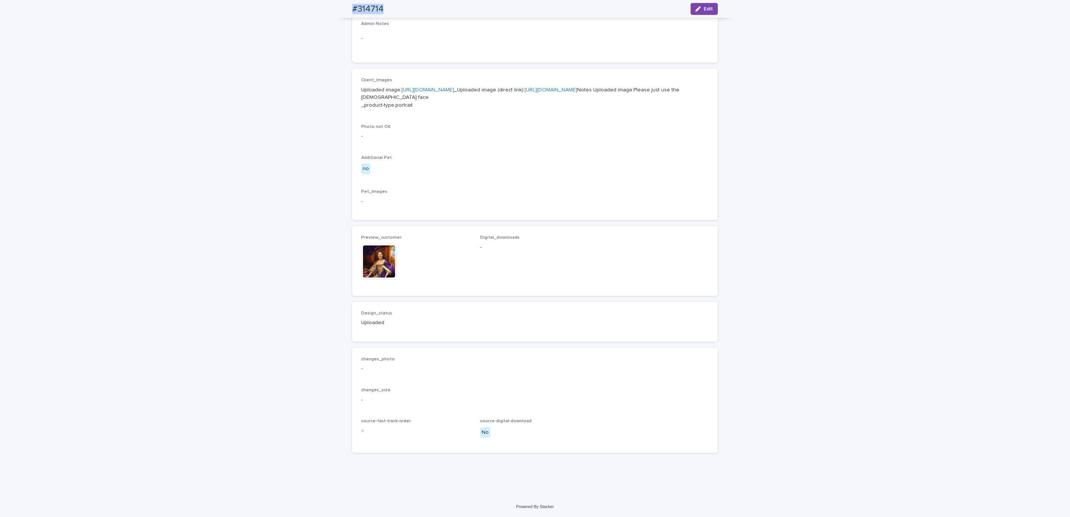
scroll to position [290, 0]
click at [129, 97] on div "Loading... Saving… Loading... Saving… #314714 Edit #314714 Edit Sorry, there wa…" at bounding box center [535, 137] width 1070 height 717
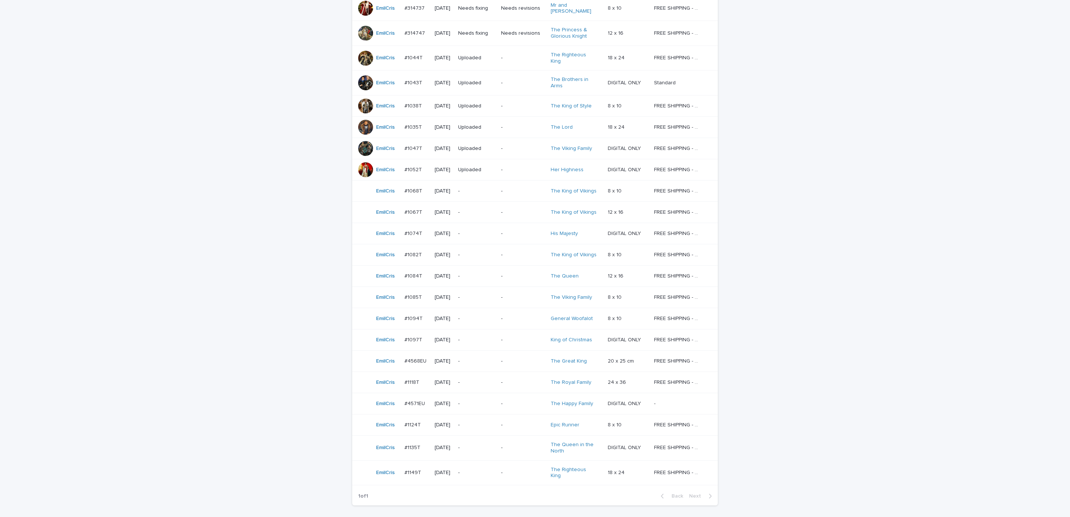
scroll to position [24, 0]
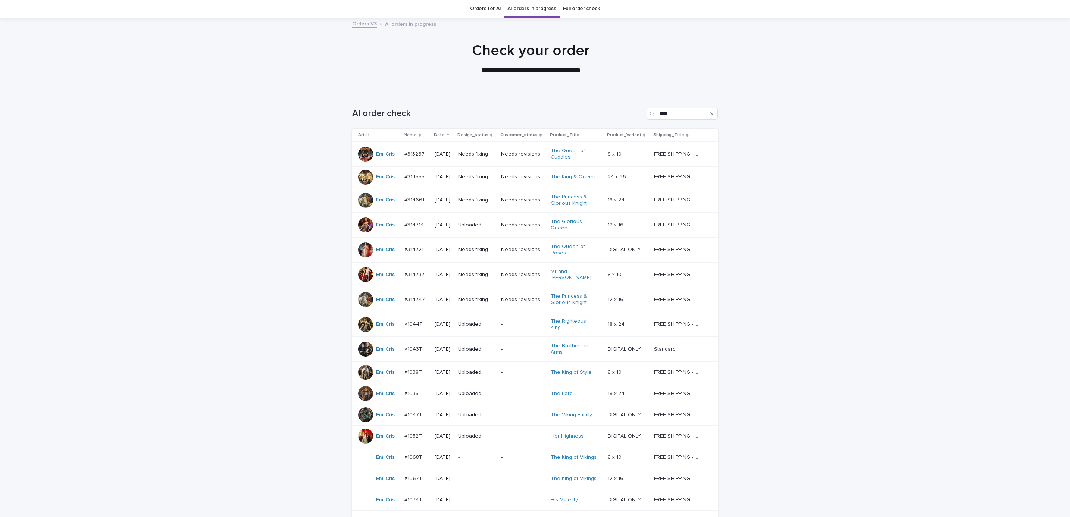
click at [455, 177] on td "[DATE]" at bounding box center [443, 176] width 23 height 21
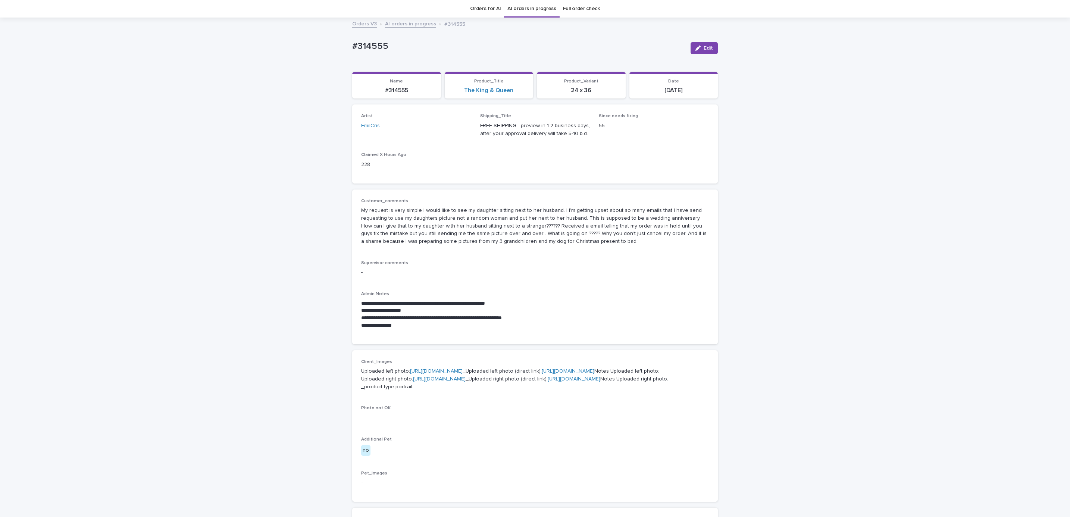
click at [340, 44] on div "**********" at bounding box center [535, 397] width 1070 height 759
click at [385, 44] on p "#314555" at bounding box center [518, 46] width 332 height 11
copy p "#314555"
click at [884, 251] on div "**********" at bounding box center [535, 397] width 1070 height 759
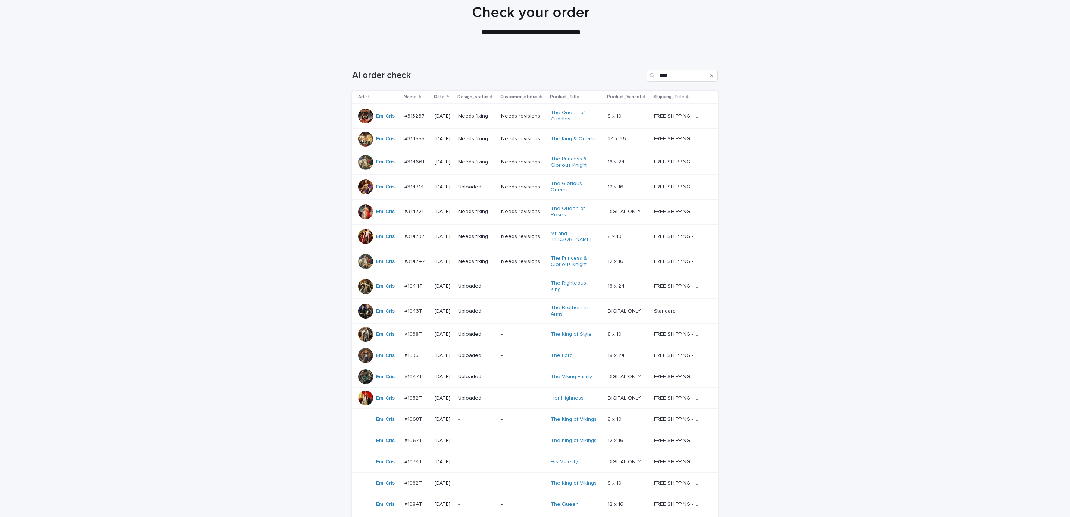
scroll to position [63, 0]
click at [478, 208] on p "Needs fixing" at bounding box center [476, 210] width 37 height 6
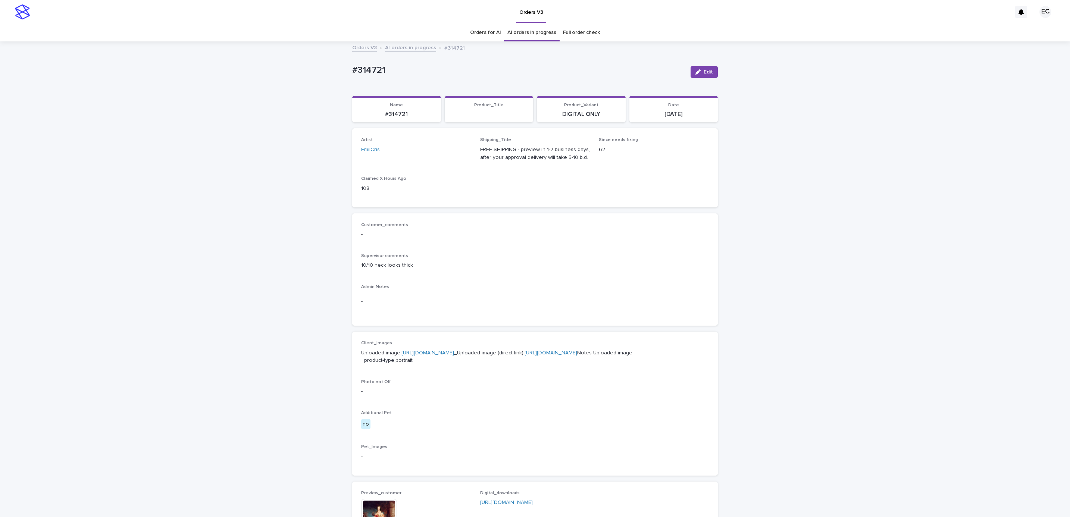
click at [342, 68] on div "Loading... Saving… Loading... Saving… #314721 Edit #314721 Edit Sorry, there wa…" at bounding box center [535, 396] width 1070 height 709
click at [388, 69] on p "#314721" at bounding box center [518, 70] width 332 height 11
click at [788, 286] on div "Loading... Saving… Loading... Saving… #314721 Edit #314721 Edit Sorry, there wa…" at bounding box center [535, 396] width 1070 height 709
click at [704, 74] on span "Edit" at bounding box center [707, 71] width 9 height 5
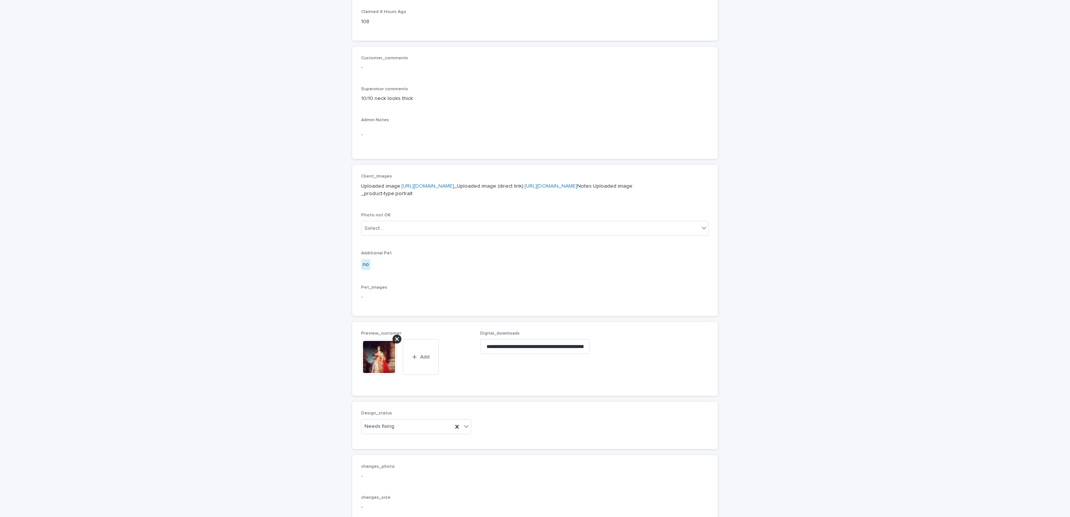
scroll to position [313, 0]
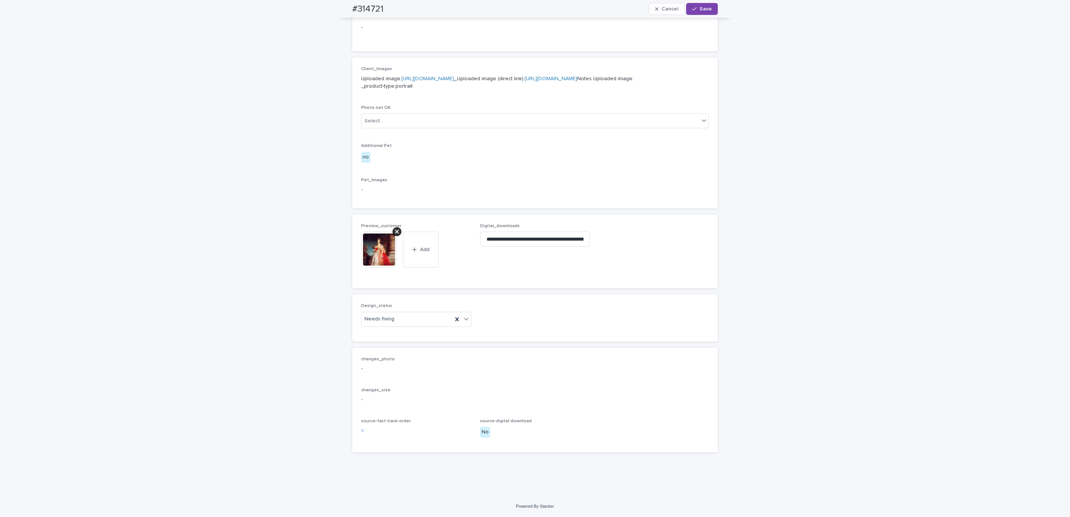
click at [397, 232] on div at bounding box center [382, 250] width 42 height 36
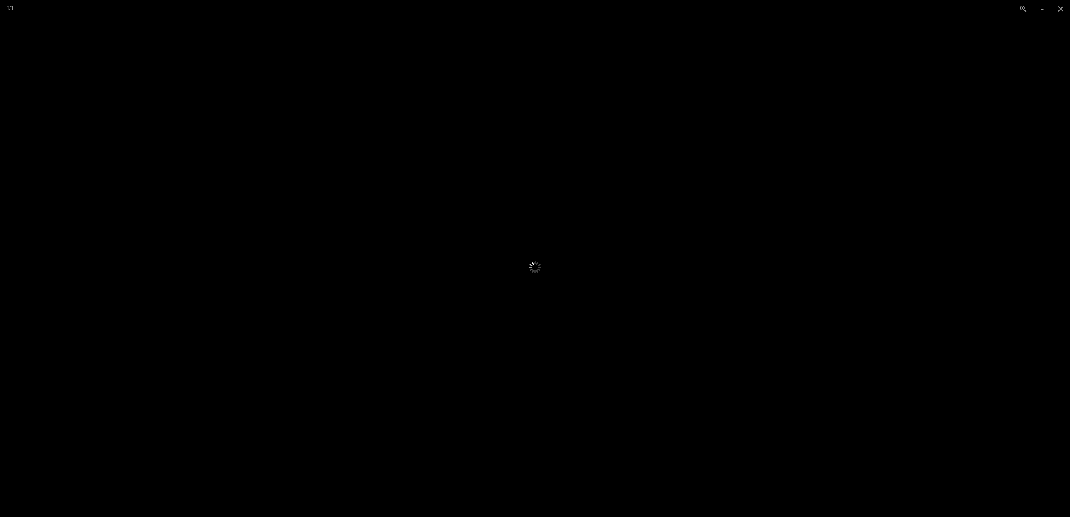
click at [329, 367] on picture at bounding box center [534, 267] width 535 height 250
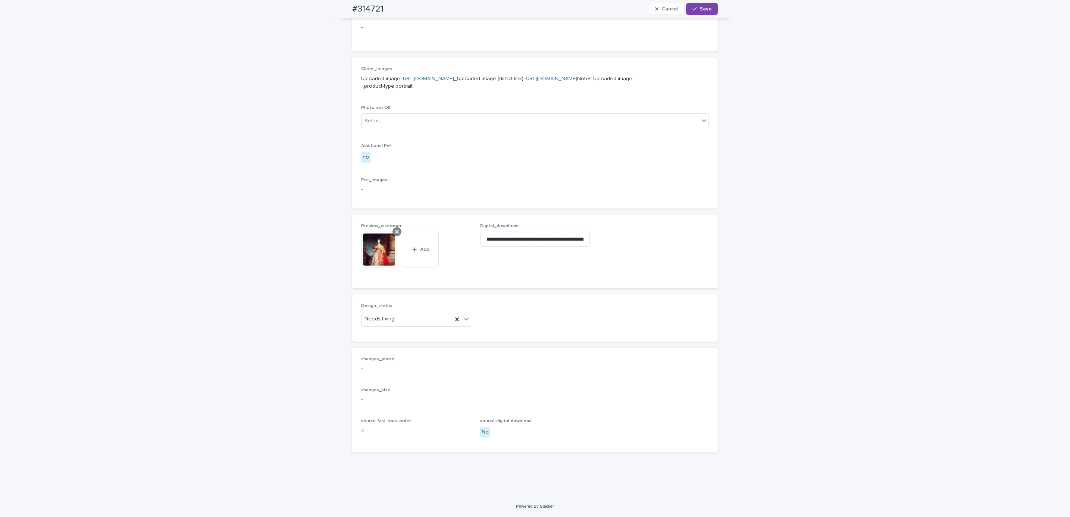
click at [395, 231] on icon at bounding box center [397, 232] width 4 height 6
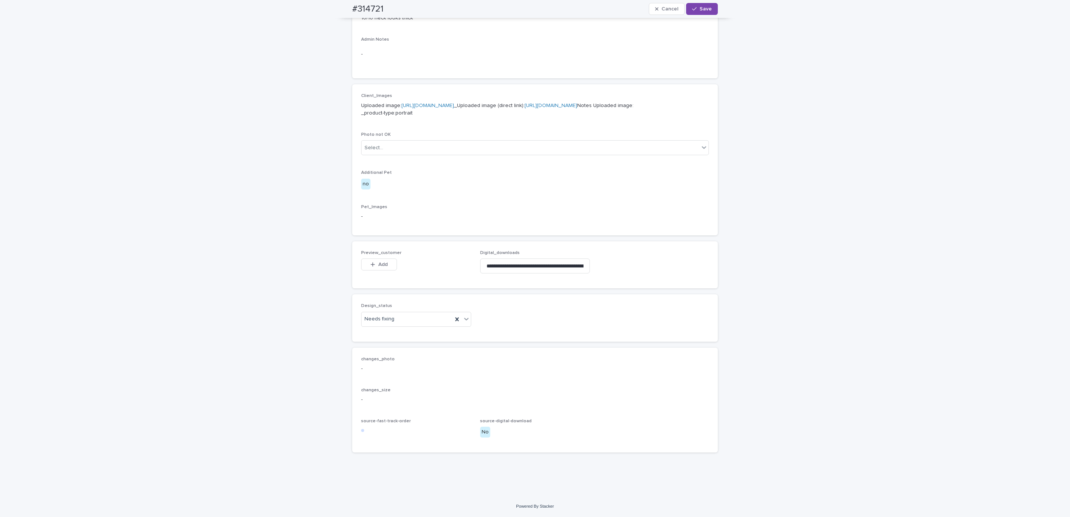
scroll to position [286, 0]
click at [380, 262] on span "Add" at bounding box center [382, 264] width 9 height 5
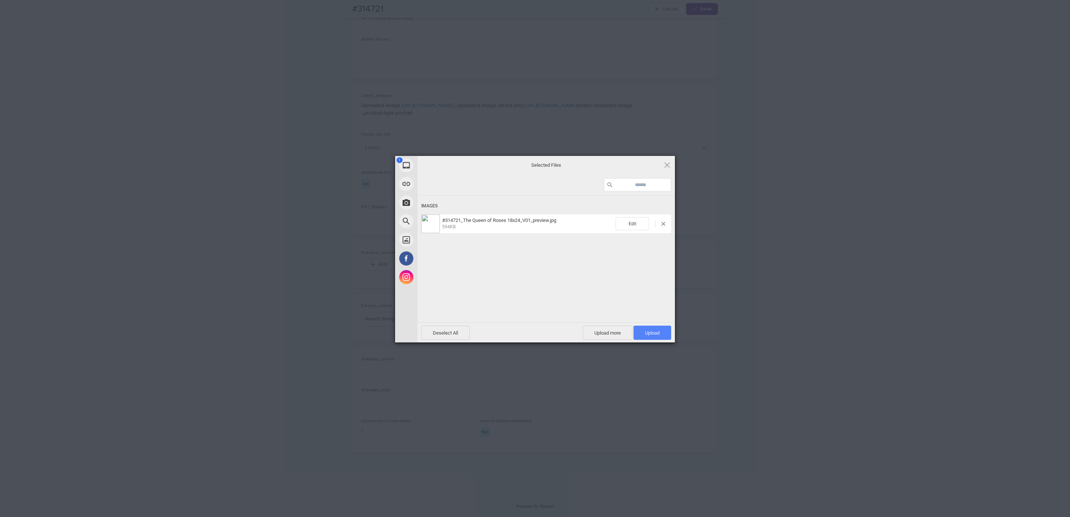
click at [657, 333] on span "Upload 1" at bounding box center [652, 333] width 15 height 6
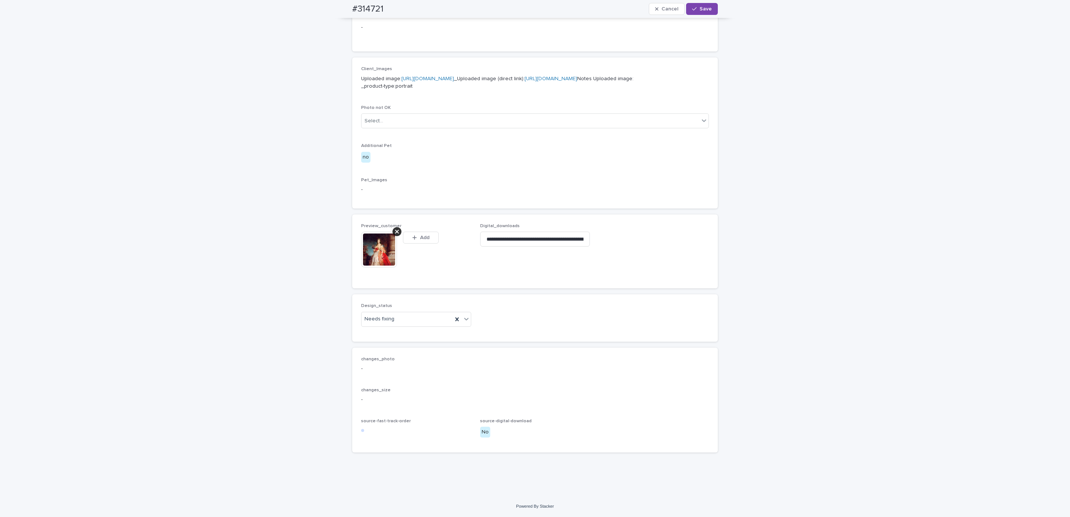
scroll to position [300, 0]
click at [706, 8] on span "Save" at bounding box center [705, 8] width 12 height 5
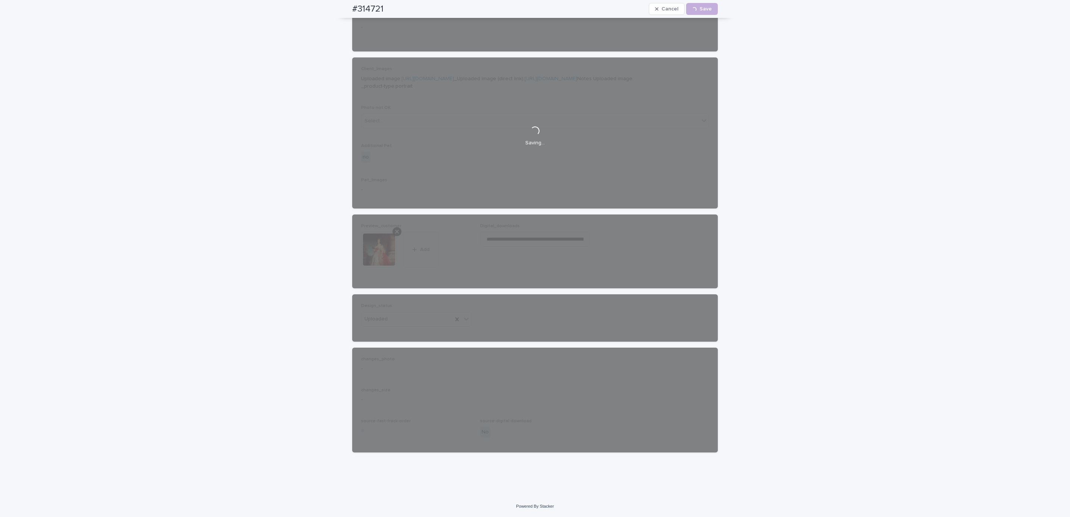
click at [336, 6] on div "#314721 Cancel Loading... Save" at bounding box center [534, 9] width 401 height 18
click at [394, 7] on div "#314721 Cancel Loading... Save" at bounding box center [535, 9] width 366 height 18
copy h2 "#314721"
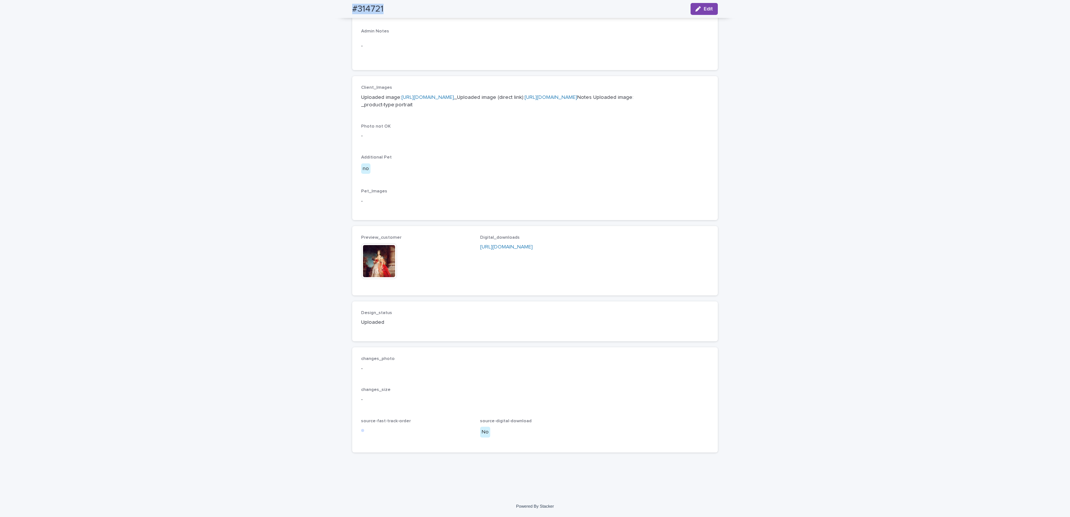
scroll to position [290, 0]
click at [89, 56] on div "Loading... Saving… Loading... Saving… #314721 Edit #314721 Edit Sorry, there wa…" at bounding box center [535, 141] width 1070 height 709
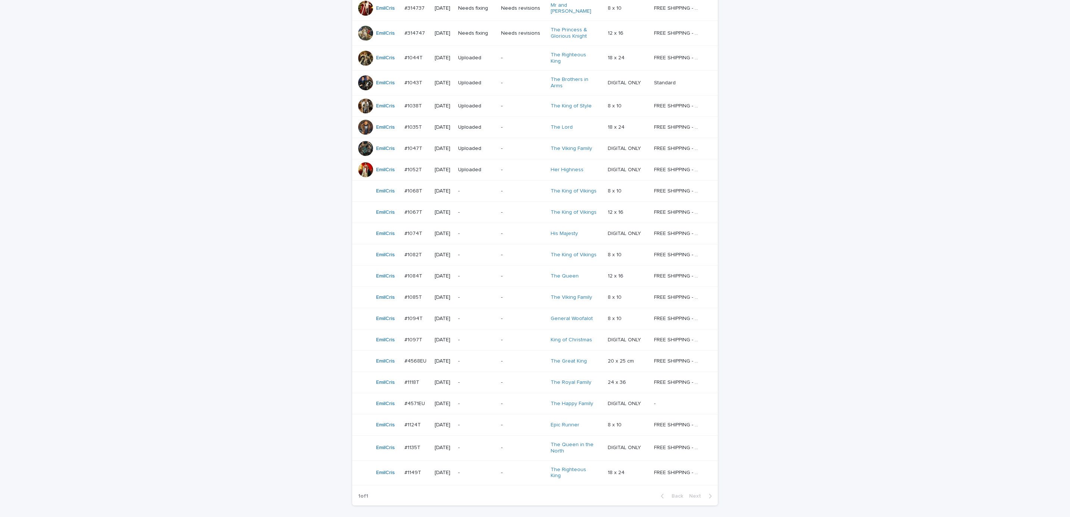
scroll to position [24, 0]
